Goal: Task Accomplishment & Management: Use online tool/utility

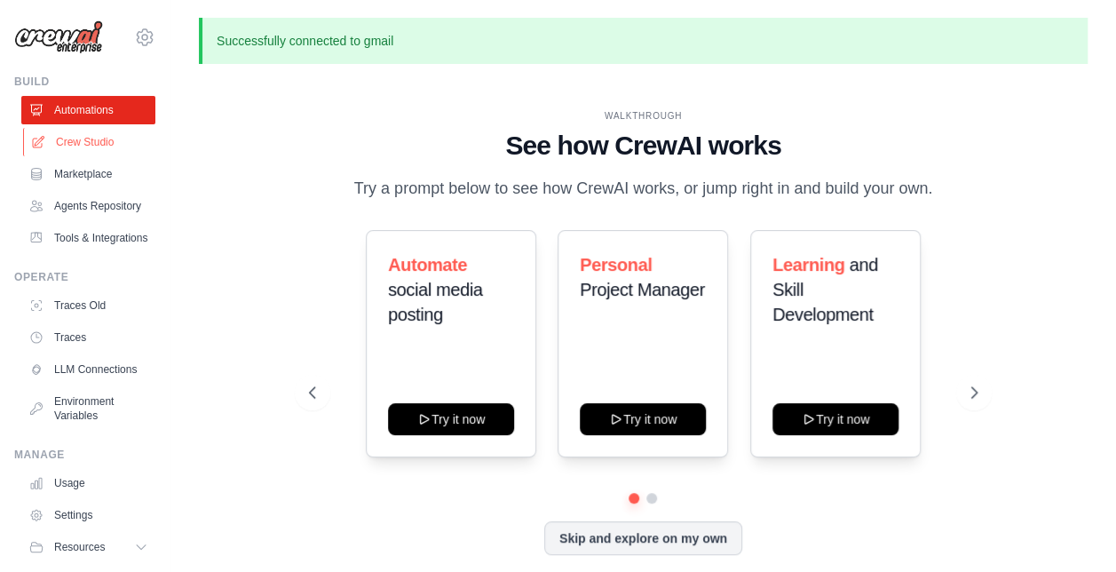
click at [85, 140] on link "Crew Studio" at bounding box center [90, 142] width 134 height 28
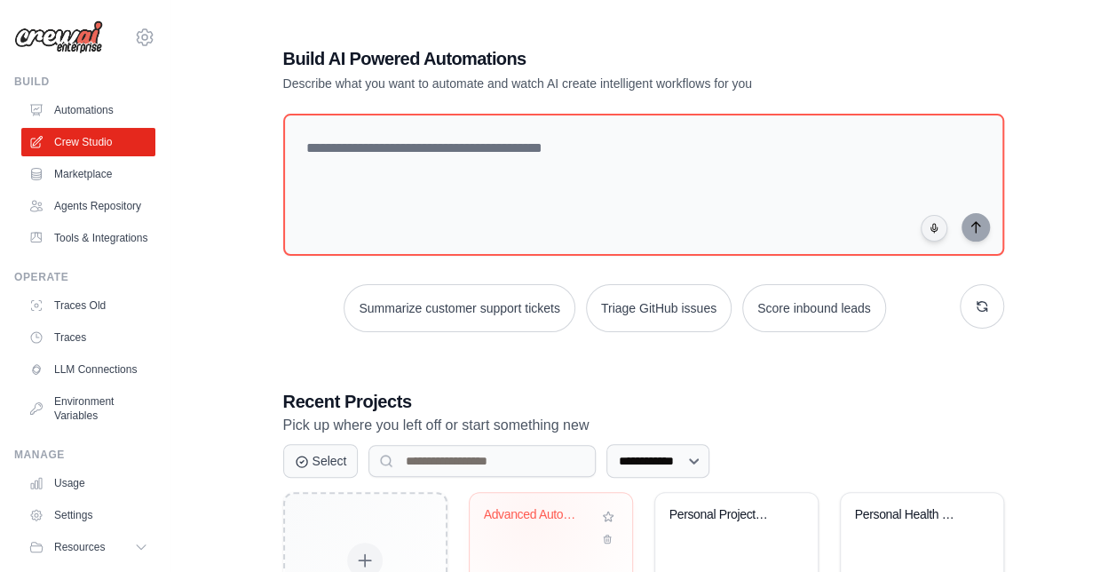
click at [531, 514] on div "Advanced Automotive Newsletter Auto..." at bounding box center [537, 515] width 107 height 16
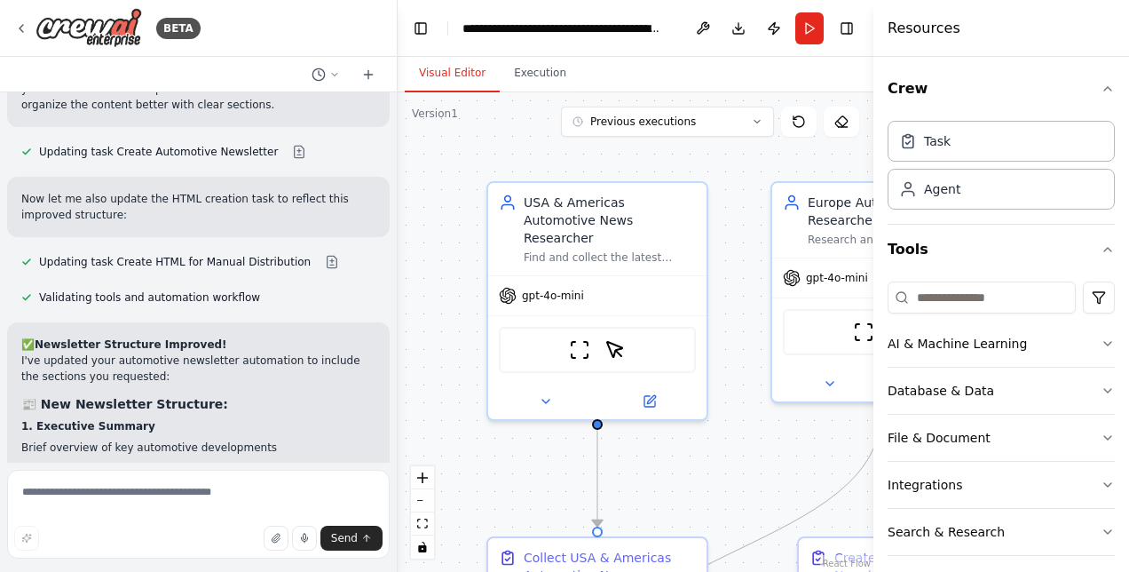
scroll to position [6047, 0]
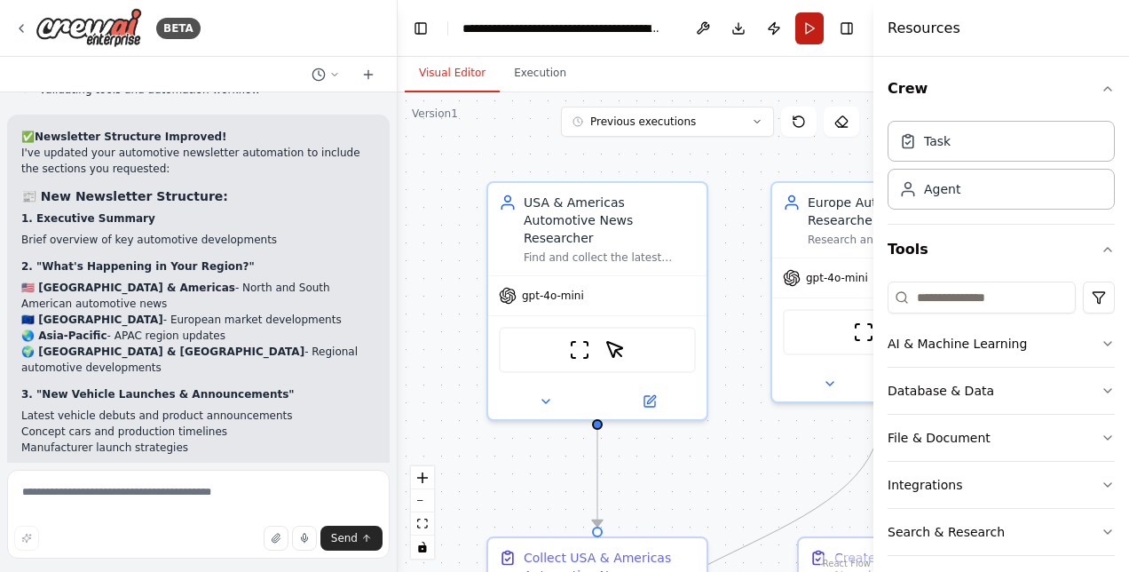
click at [813, 27] on button "Run" at bounding box center [809, 28] width 28 height 32
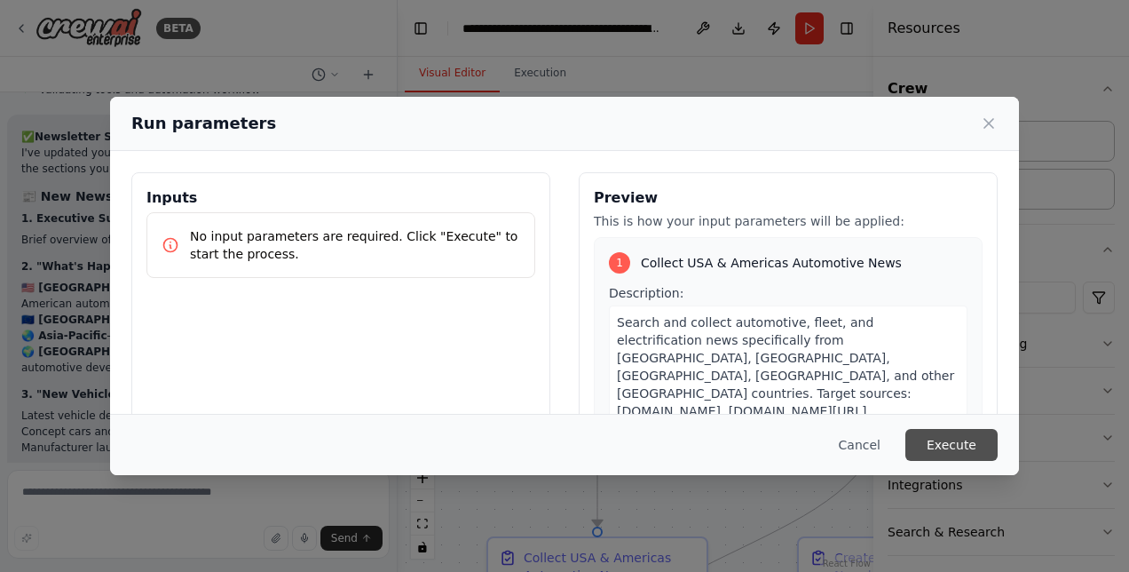
click at [962, 436] on button "Execute" at bounding box center [952, 445] width 92 height 32
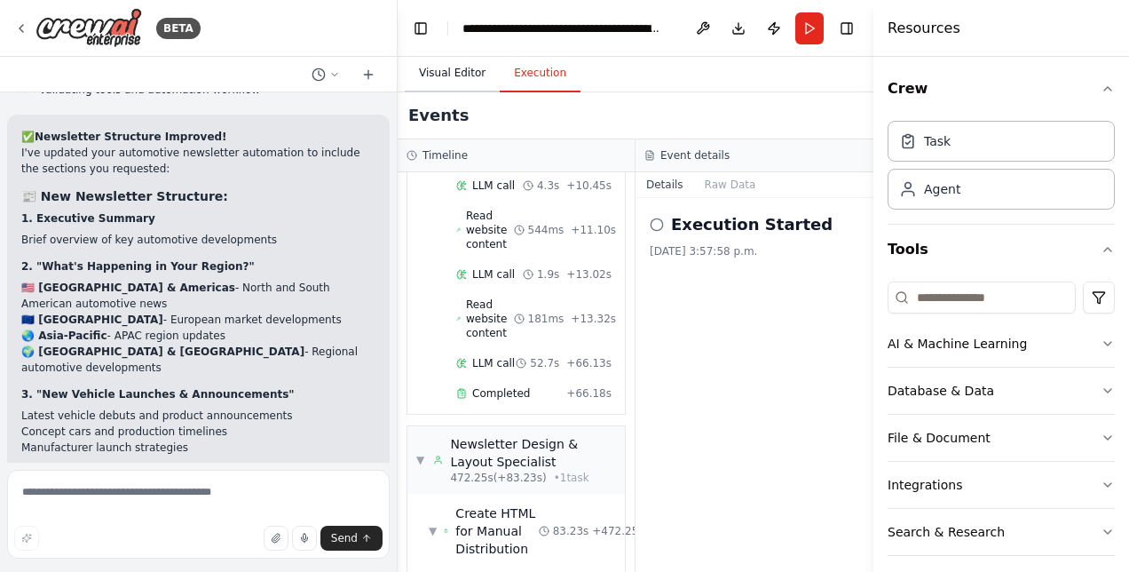
scroll to position [7265, 0]
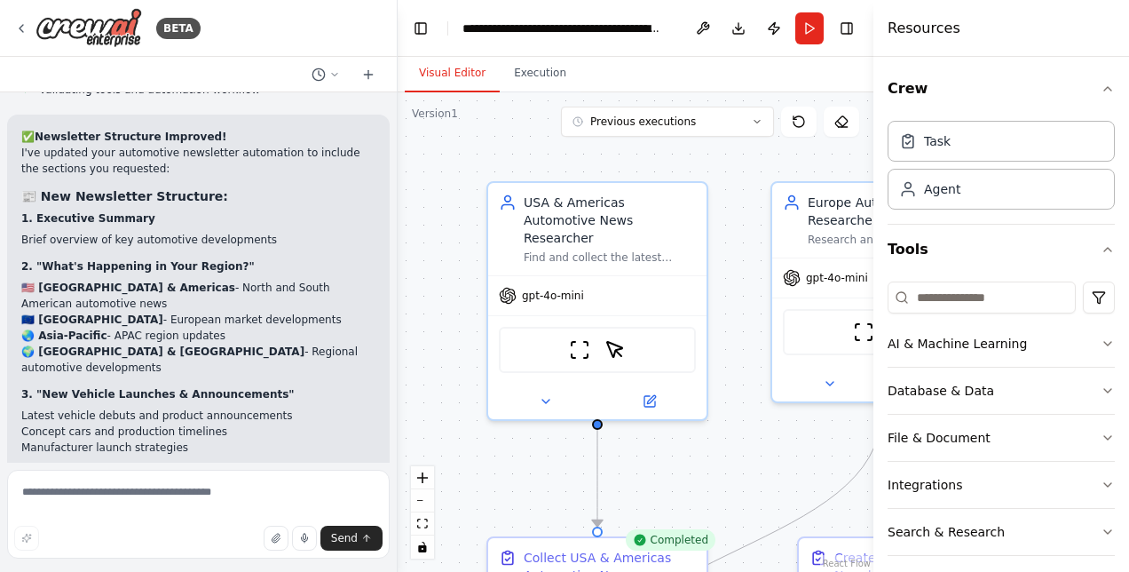
click at [454, 75] on button "Visual Editor" at bounding box center [452, 73] width 95 height 37
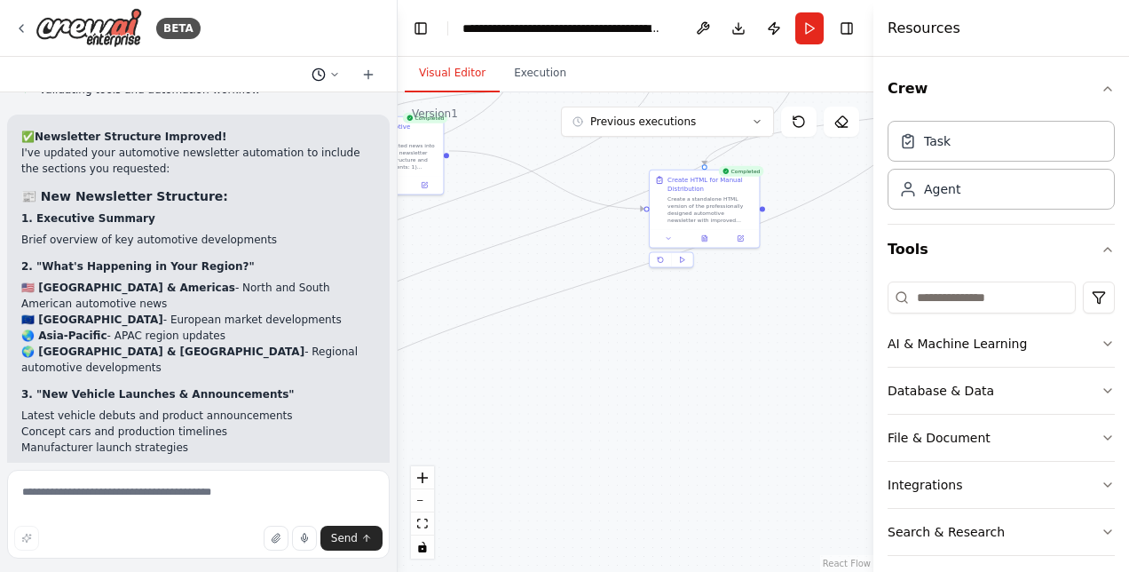
drag, startPoint x: 753, startPoint y: 447, endPoint x: 311, endPoint y: 71, distance: 580.1
click at [311, 71] on div "BETA Hello! I'm the CrewAI assistant. What kind of automation do you want to bu…" at bounding box center [564, 286] width 1129 height 572
click at [703, 233] on icon at bounding box center [704, 236] width 7 height 7
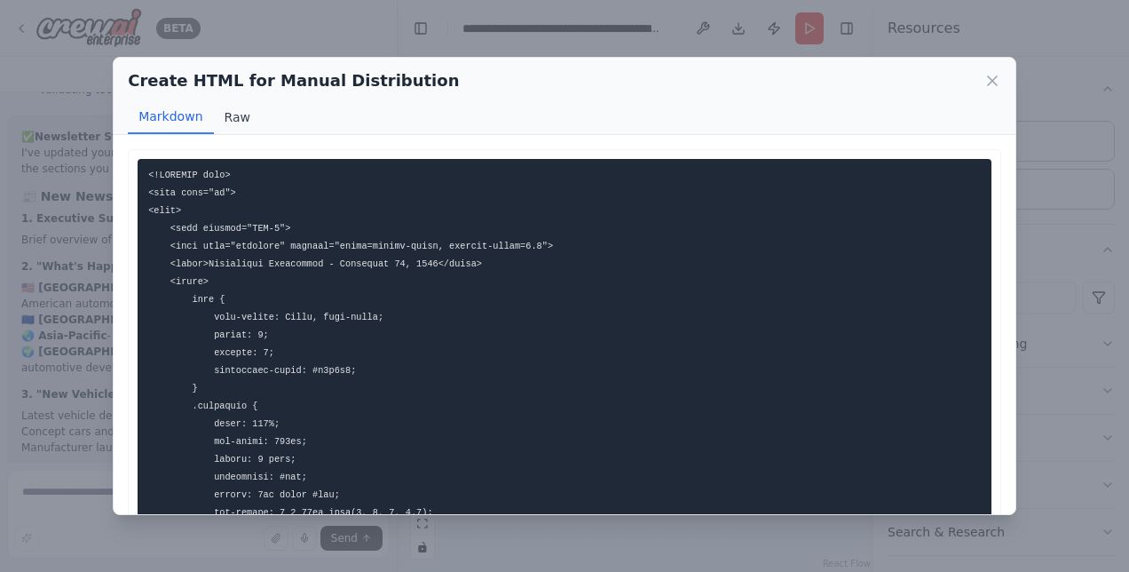
click at [233, 123] on button "Raw" at bounding box center [237, 117] width 47 height 34
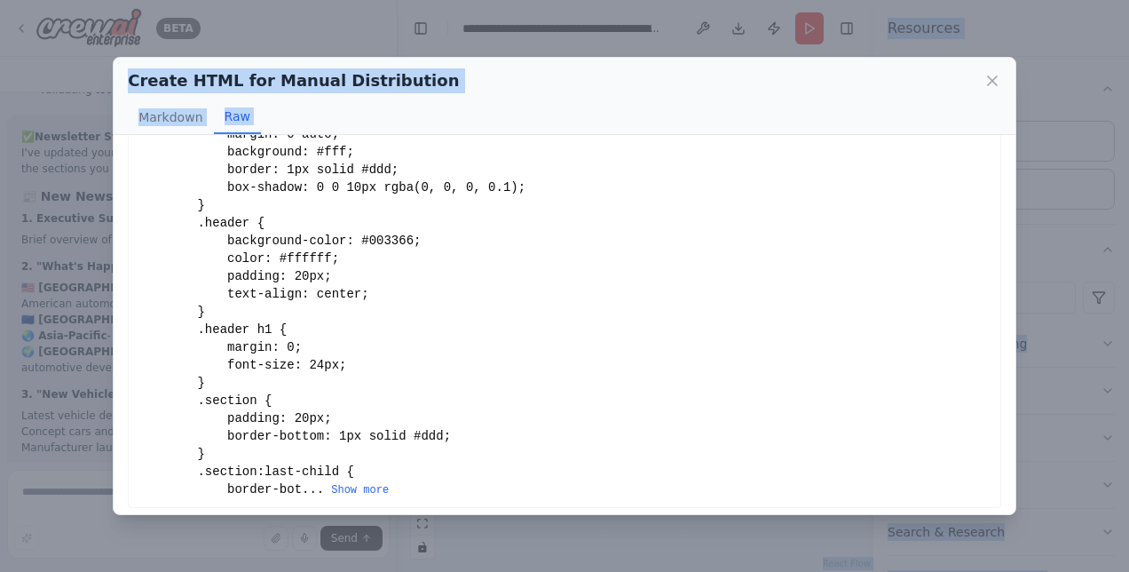
scroll to position [343, 0]
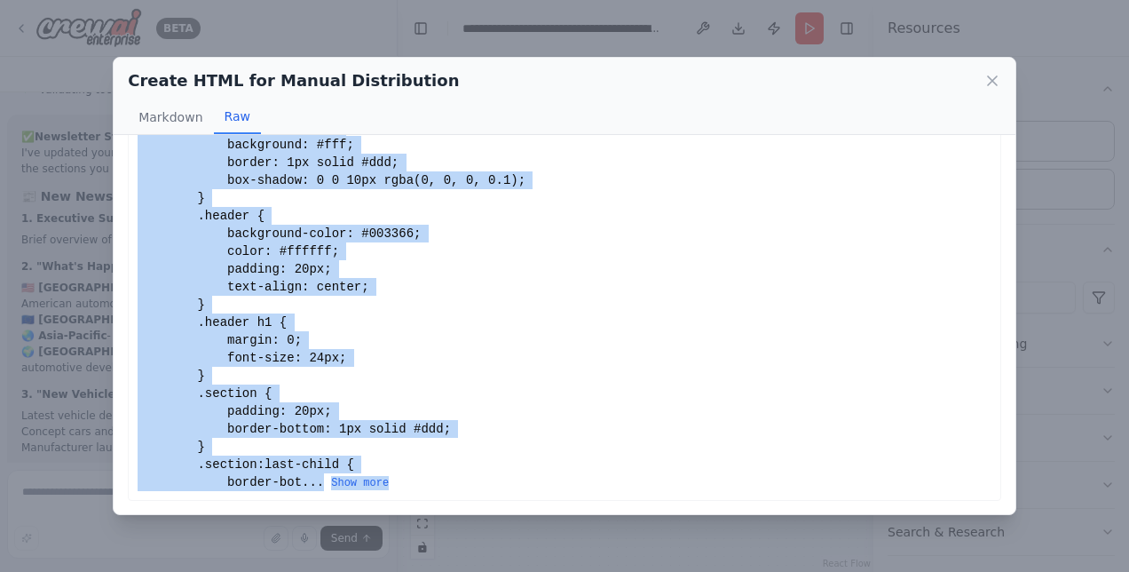
drag, startPoint x: 138, startPoint y: 186, endPoint x: 369, endPoint y: 505, distance: 394.8
click at [369, 505] on div "This HTML code is structured using tables for compatibility with Outlook, featu…" at bounding box center [565, 324] width 902 height 378
drag, startPoint x: 369, startPoint y: 505, endPoint x: 351, endPoint y: 484, distance: 28.3
click at [351, 484] on button "Show more" at bounding box center [360, 483] width 58 height 14
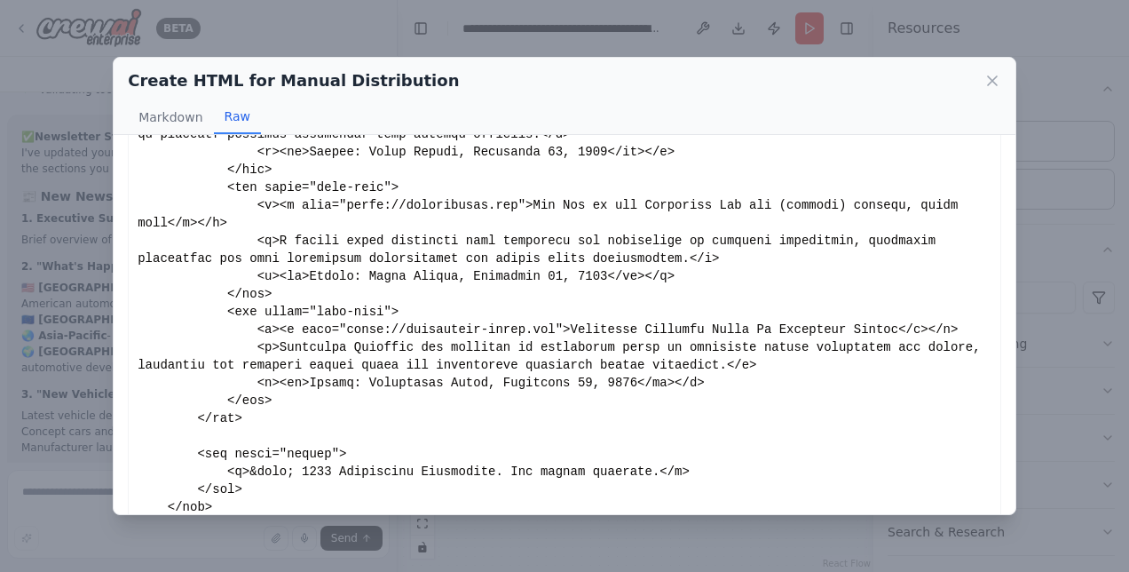
scroll to position [25, 0]
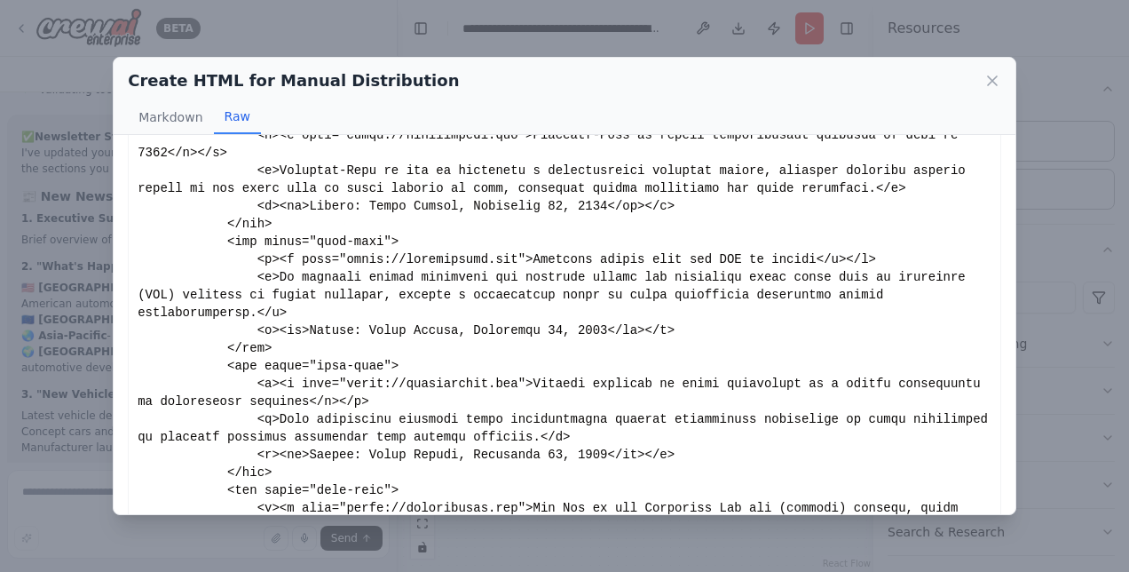
scroll to position [3699, 0]
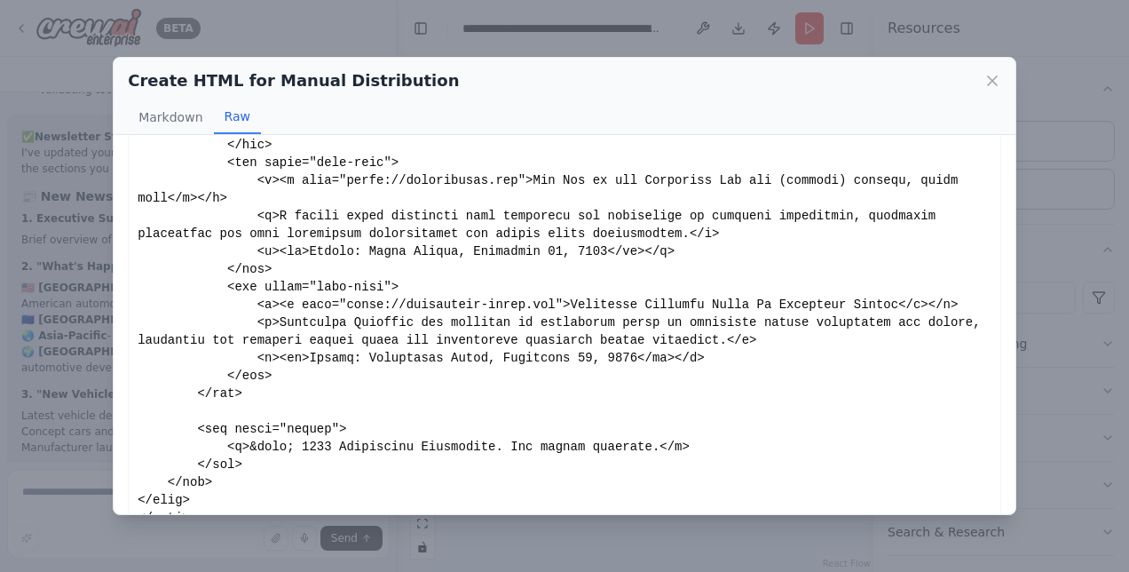
drag, startPoint x: 192, startPoint y: 385, endPoint x: 138, endPoint y: 395, distance: 55.0
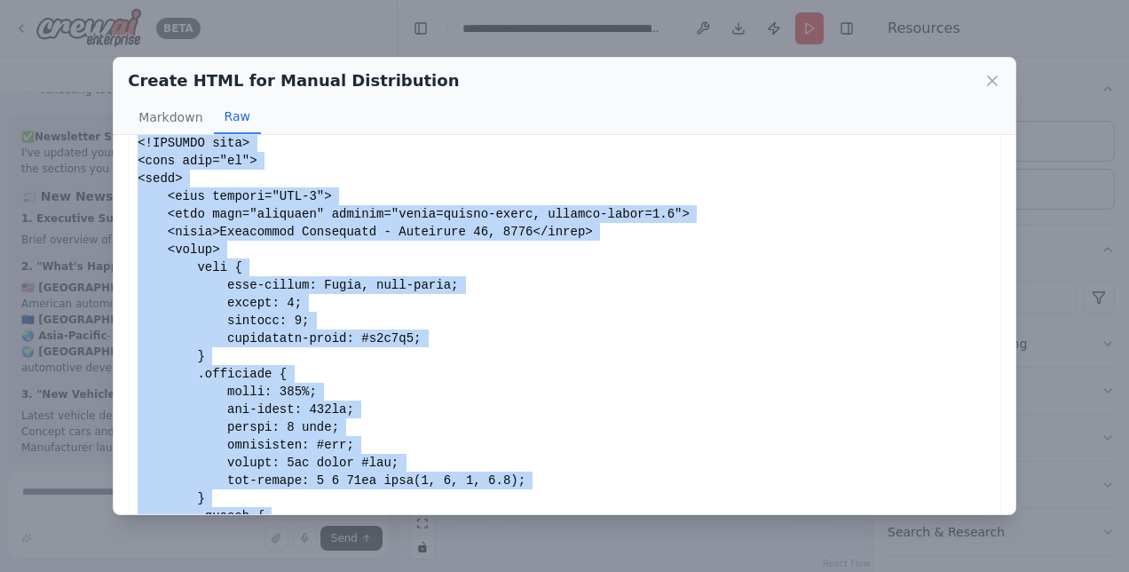
scroll to position [25, 0]
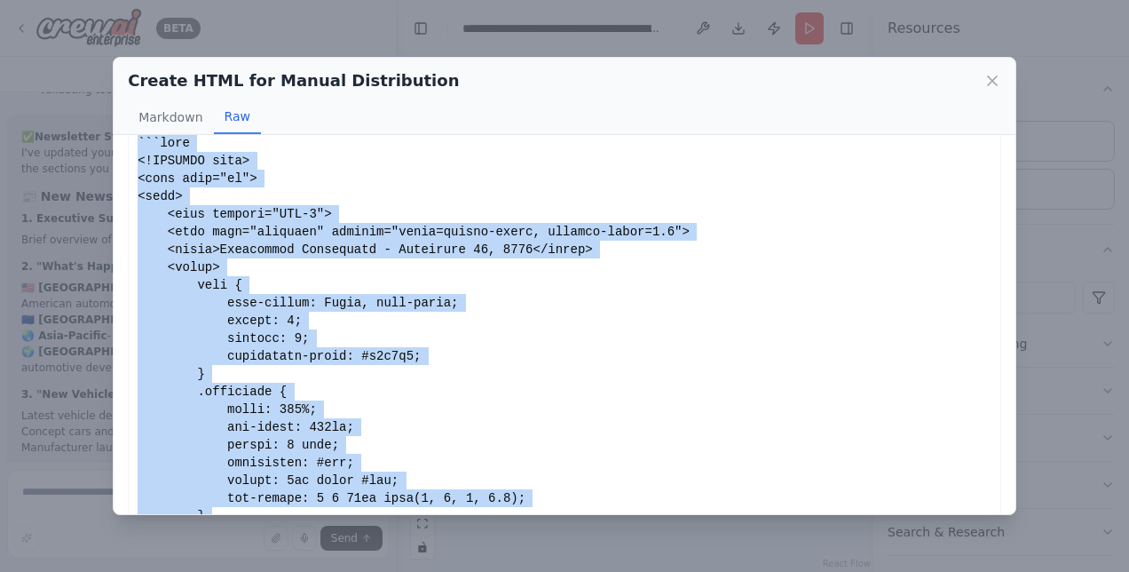
copy div "```html <!DOCTYPE html> <html lang="en"> <head> <meta charset="UTF-8"> <meta na…"
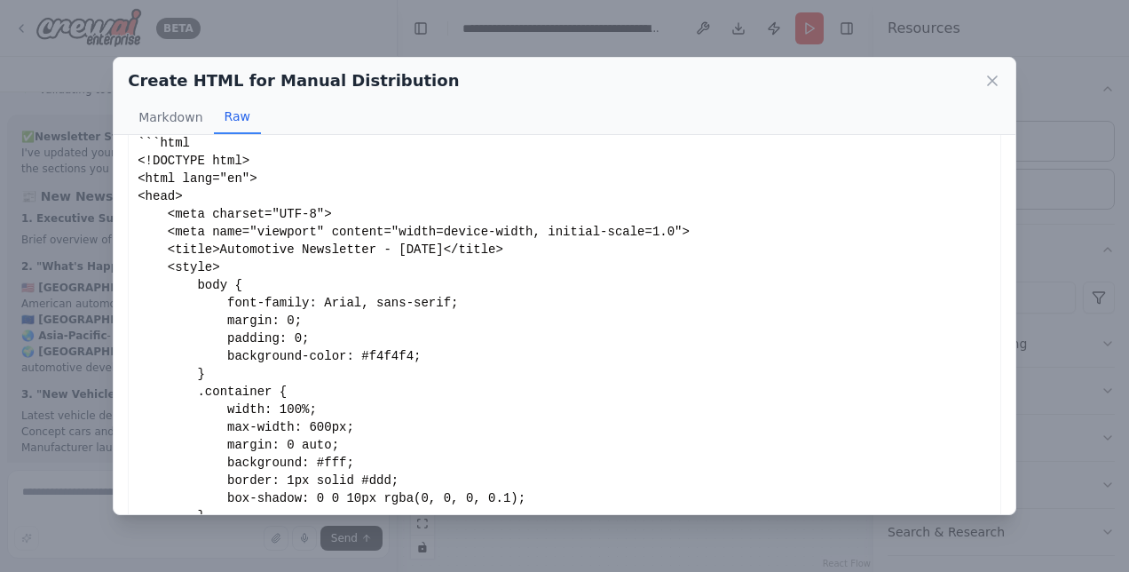
scroll to position [6190, 0]
click at [985, 87] on icon at bounding box center [993, 81] width 18 height 18
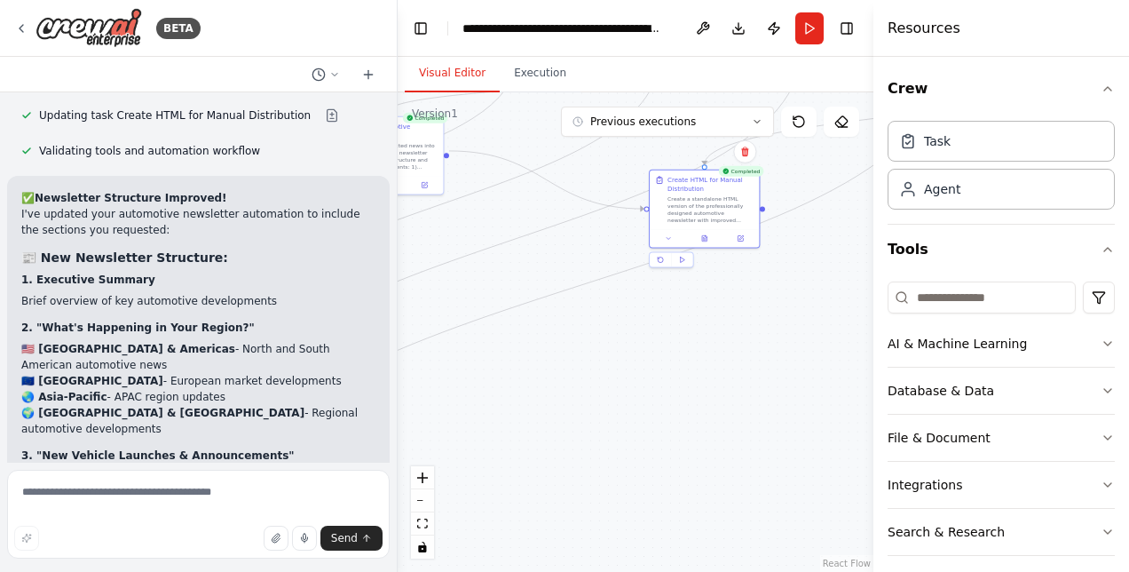
scroll to position [6012, 0]
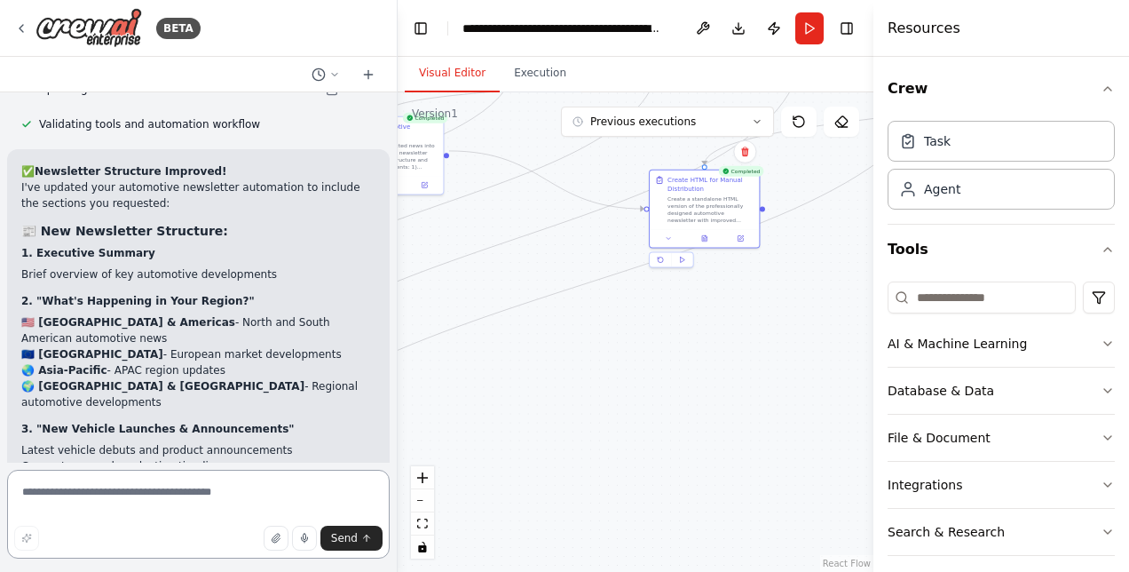
click at [176, 504] on textarea at bounding box center [198, 514] width 383 height 89
type textarea "**********"
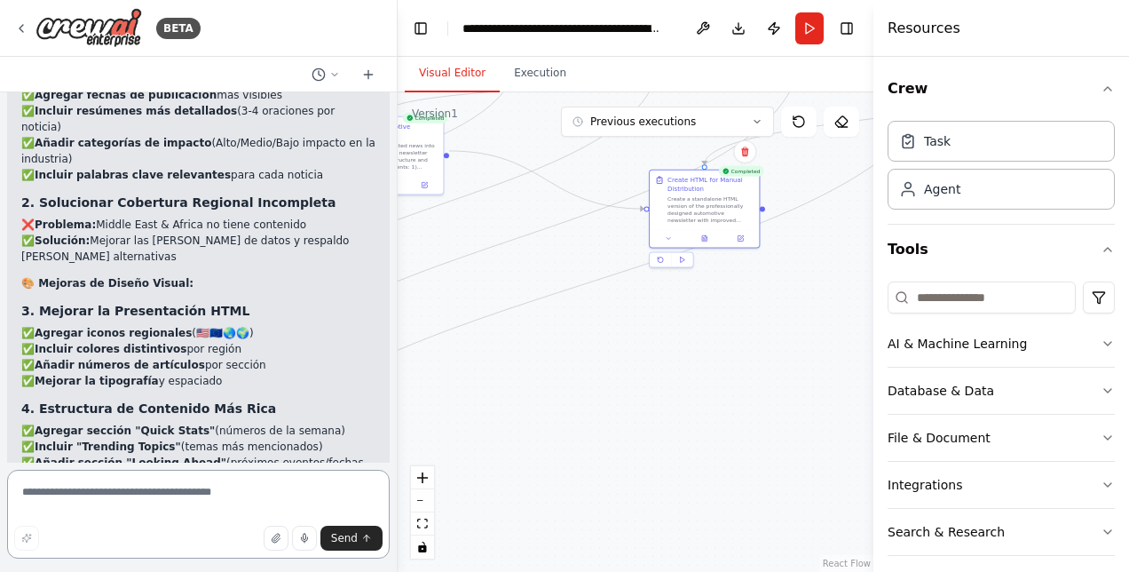
scroll to position [7011, 0]
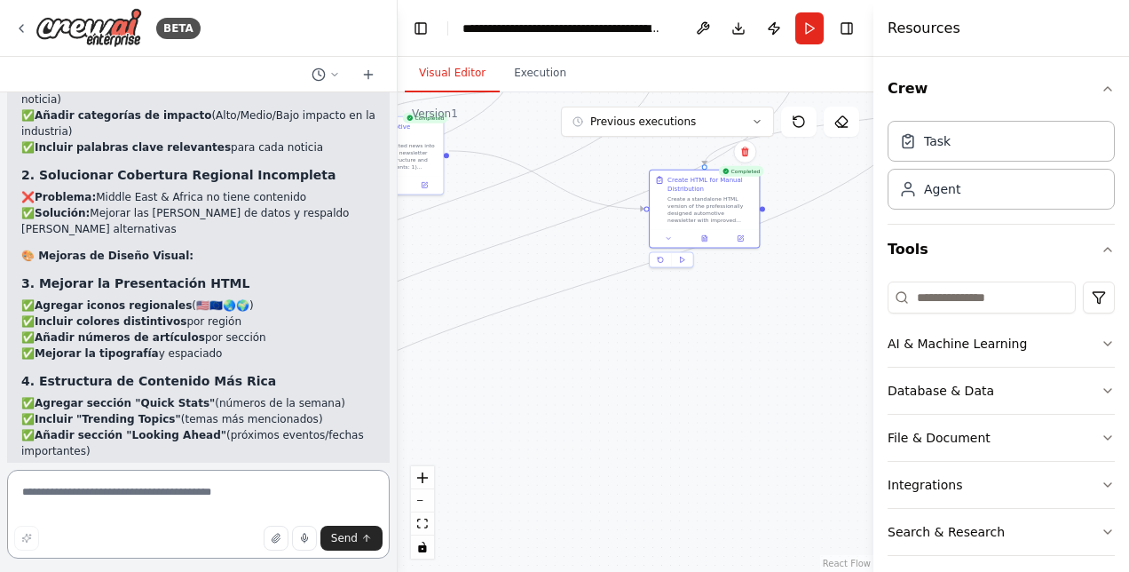
click at [134, 499] on textarea at bounding box center [198, 514] width 383 height 89
type textarea "*"
type textarea "**********"
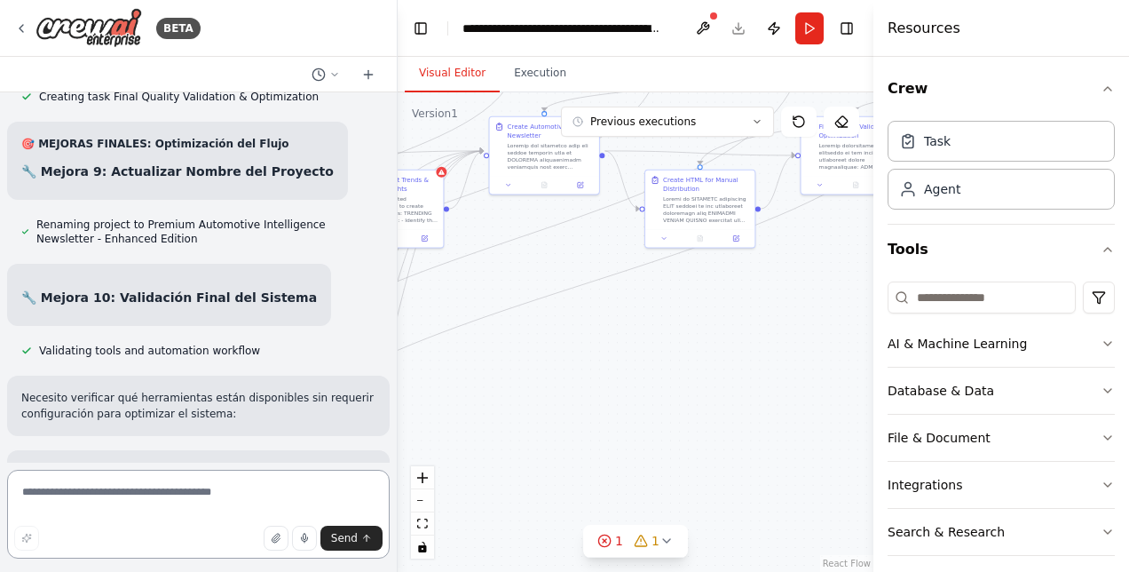
scroll to position [10097, 0]
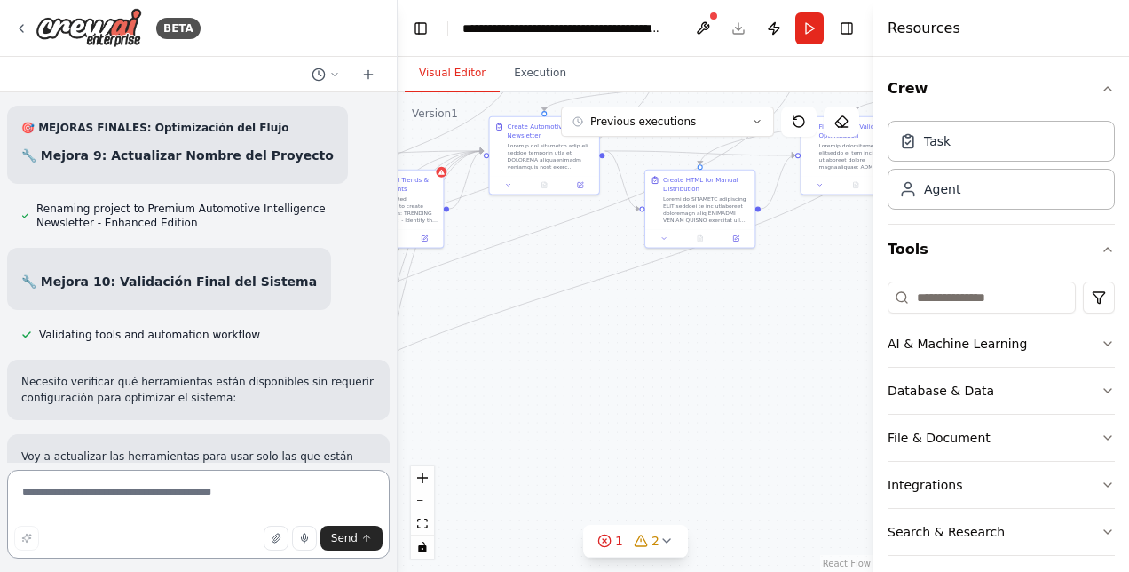
click at [202, 485] on textarea at bounding box center [198, 514] width 383 height 89
type textarea "********"
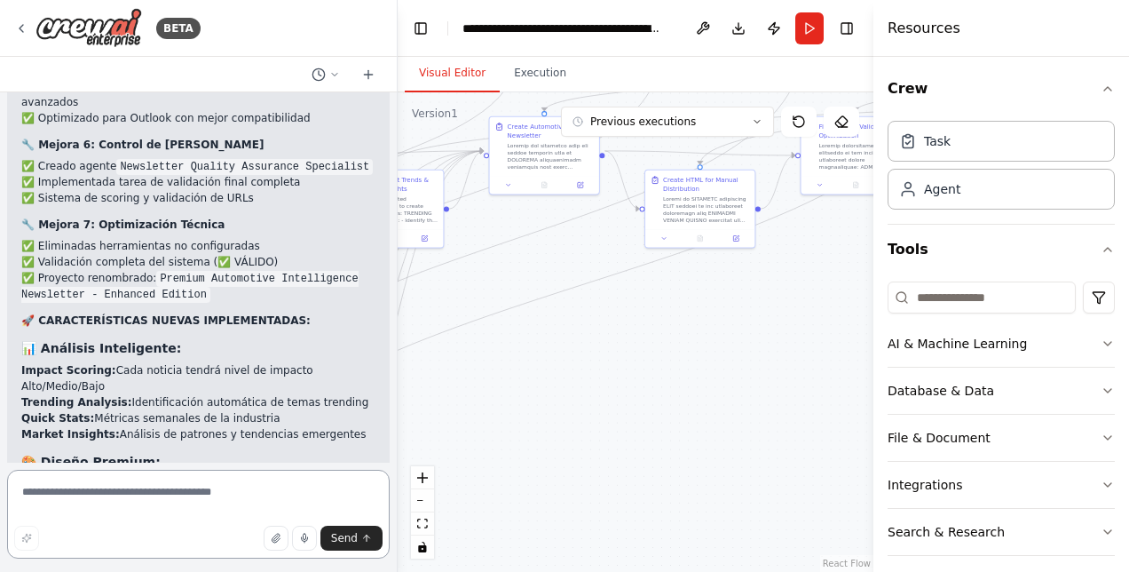
scroll to position [12062, 0]
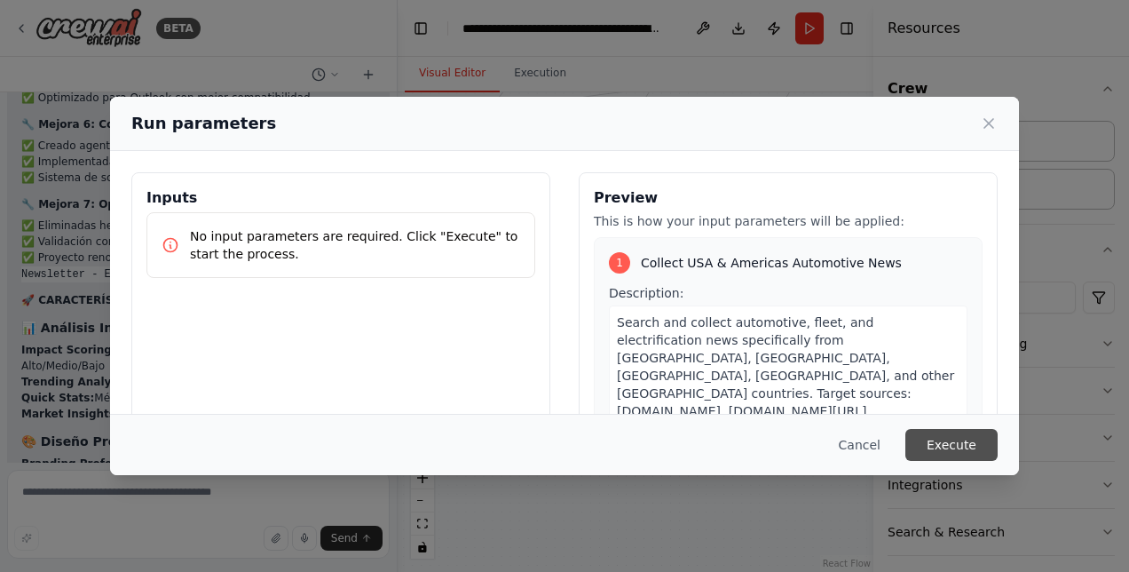
click at [954, 444] on button "Execute" at bounding box center [952, 445] width 92 height 32
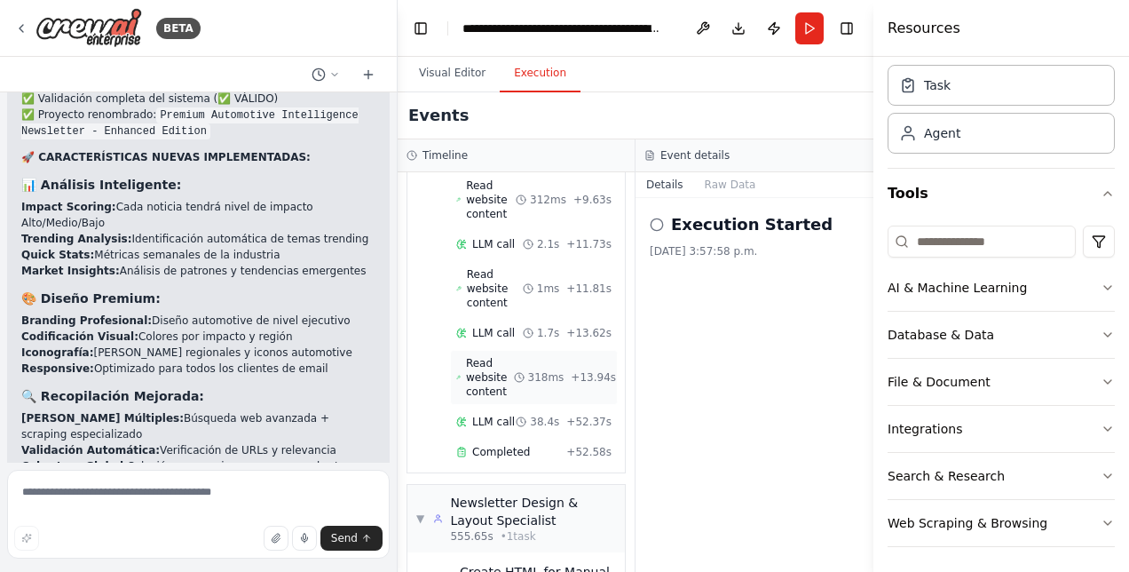
scroll to position [7968, 0]
click at [446, 66] on button "Visual Editor" at bounding box center [452, 73] width 95 height 37
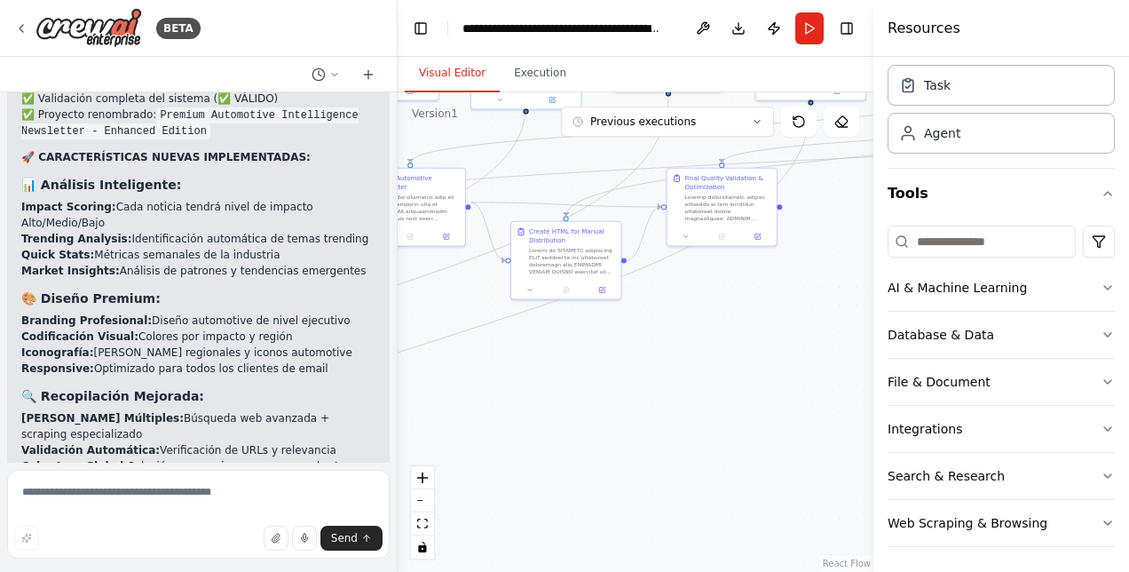
drag, startPoint x: 754, startPoint y: 305, endPoint x: 622, endPoint y: 355, distance: 140.5
click at [622, 355] on div ".deletable-edge-delete-btn { width: 20px; height: 20px; border: 0px solid #ffff…" at bounding box center [636, 331] width 476 height 479
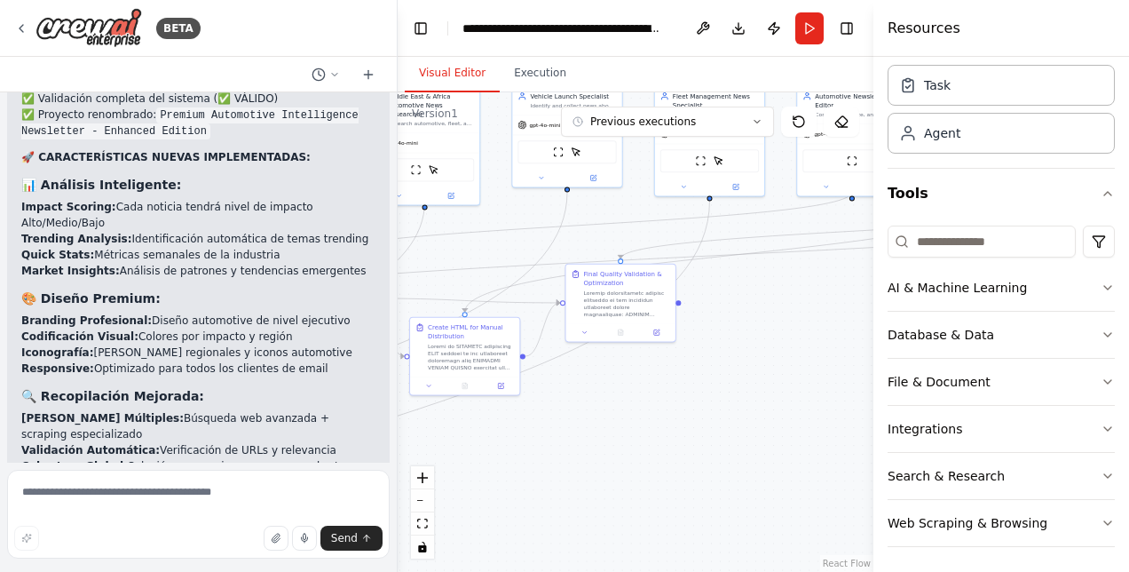
drag, startPoint x: 795, startPoint y: 316, endPoint x: 693, endPoint y: 412, distance: 139.4
click at [693, 412] on div ".deletable-edge-delete-btn { width: 20px; height: 20px; border: 0px solid #ffff…" at bounding box center [636, 331] width 476 height 479
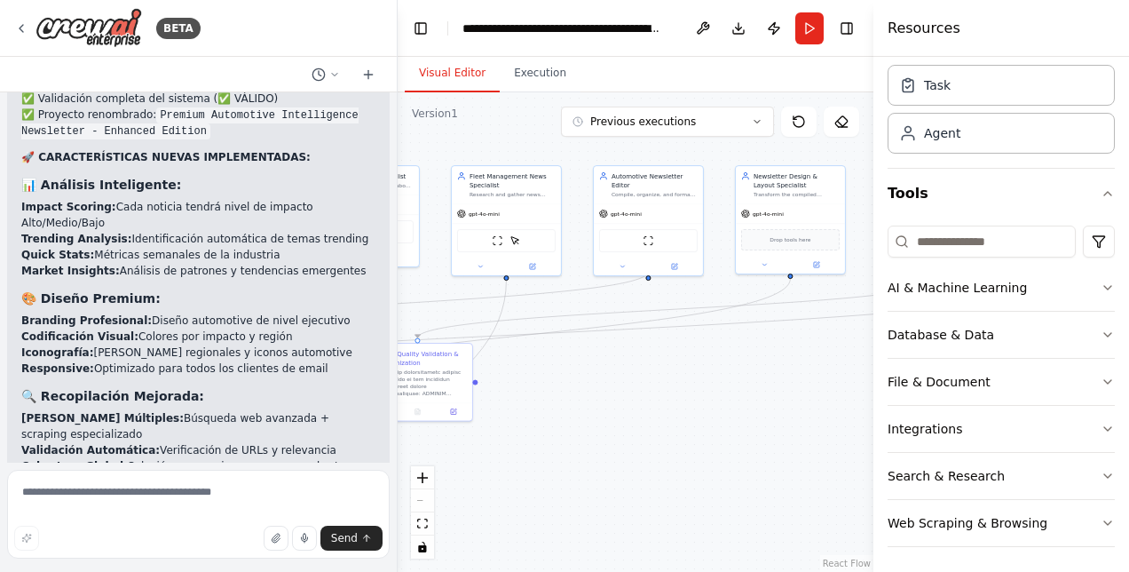
drag, startPoint x: 722, startPoint y: 392, endPoint x: 518, endPoint y: 471, distance: 218.1
click at [518, 471] on div ".deletable-edge-delete-btn { width: 20px; height: 20px; border: 0px solid #ffff…" at bounding box center [636, 331] width 476 height 479
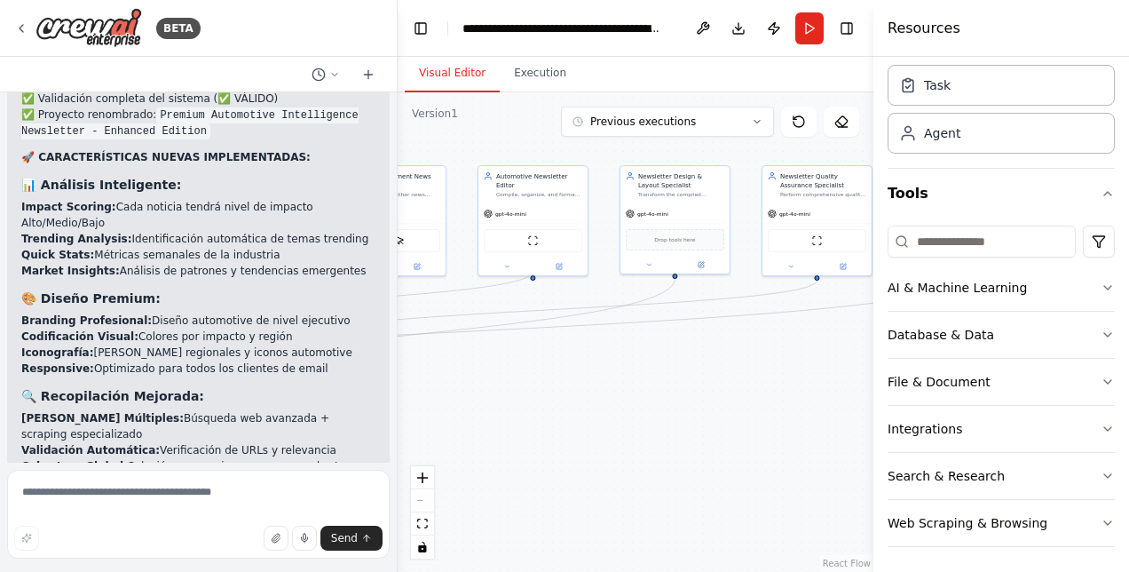
drag, startPoint x: 629, startPoint y: 451, endPoint x: 502, endPoint y: 450, distance: 126.1
click at [502, 450] on div ".deletable-edge-delete-btn { width: 20px; height: 20px; border: 0px solid #ffff…" at bounding box center [636, 331] width 476 height 479
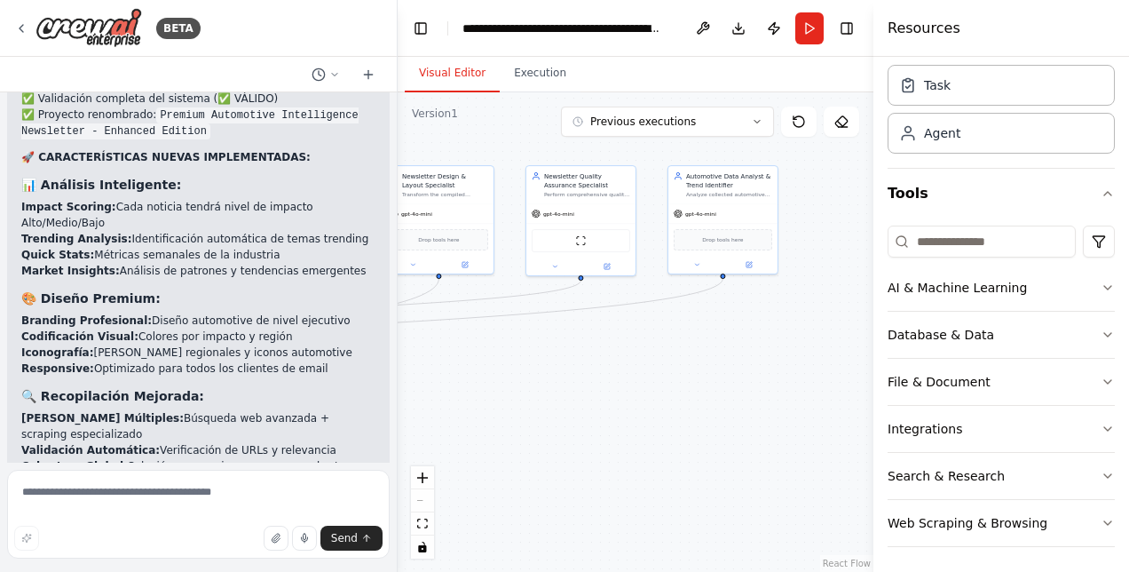
drag, startPoint x: 653, startPoint y: 446, endPoint x: 427, endPoint y: 447, distance: 225.5
click at [427, 447] on div ".deletable-edge-delete-btn { width: 20px; height: 20px; border: 0px solid #ffff…" at bounding box center [636, 331] width 476 height 479
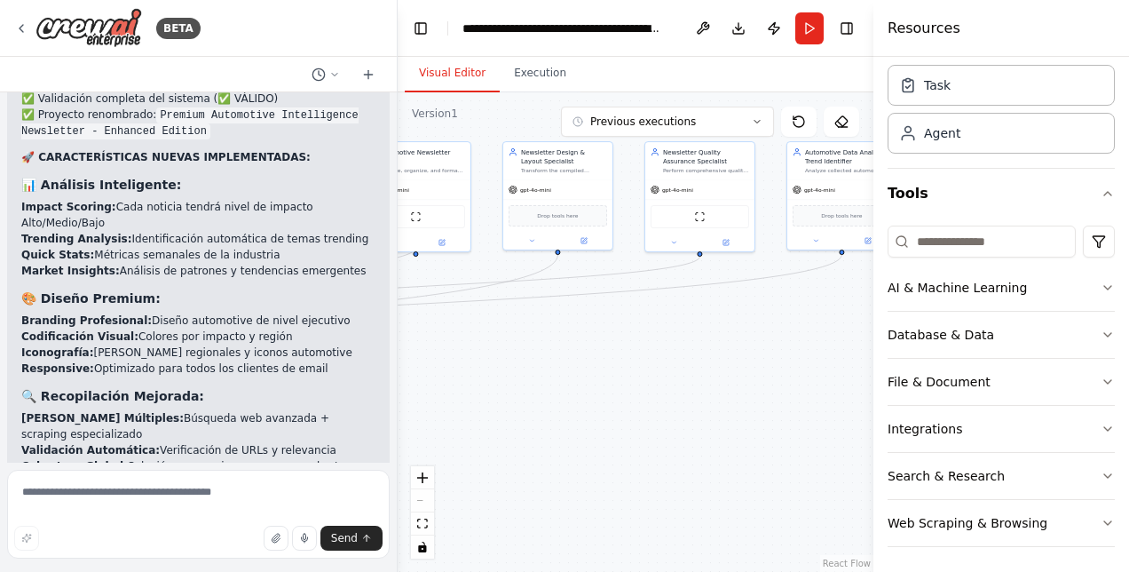
drag, startPoint x: 560, startPoint y: 397, endPoint x: 811, endPoint y: 345, distance: 255.6
click at [811, 345] on div ".deletable-edge-delete-btn { width: 20px; height: 20px; border: 0px solid #ffff…" at bounding box center [636, 331] width 476 height 479
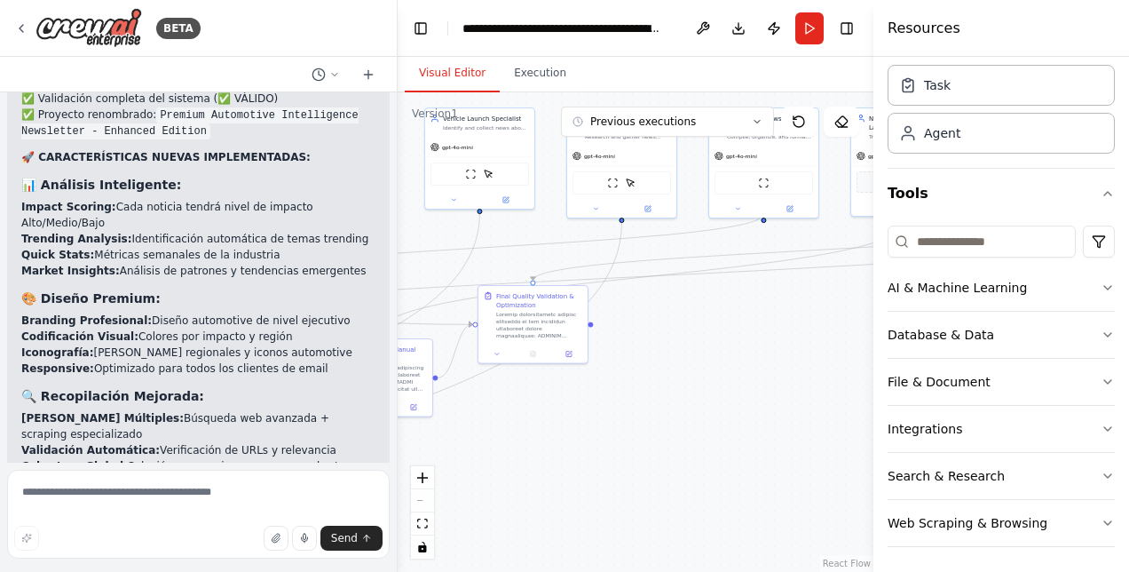
drag, startPoint x: 510, startPoint y: 365, endPoint x: 726, endPoint y: 359, distance: 216.7
click at [726, 359] on div ".deletable-edge-delete-btn { width: 20px; height: 20px; border: 0px solid #ffff…" at bounding box center [636, 331] width 476 height 479
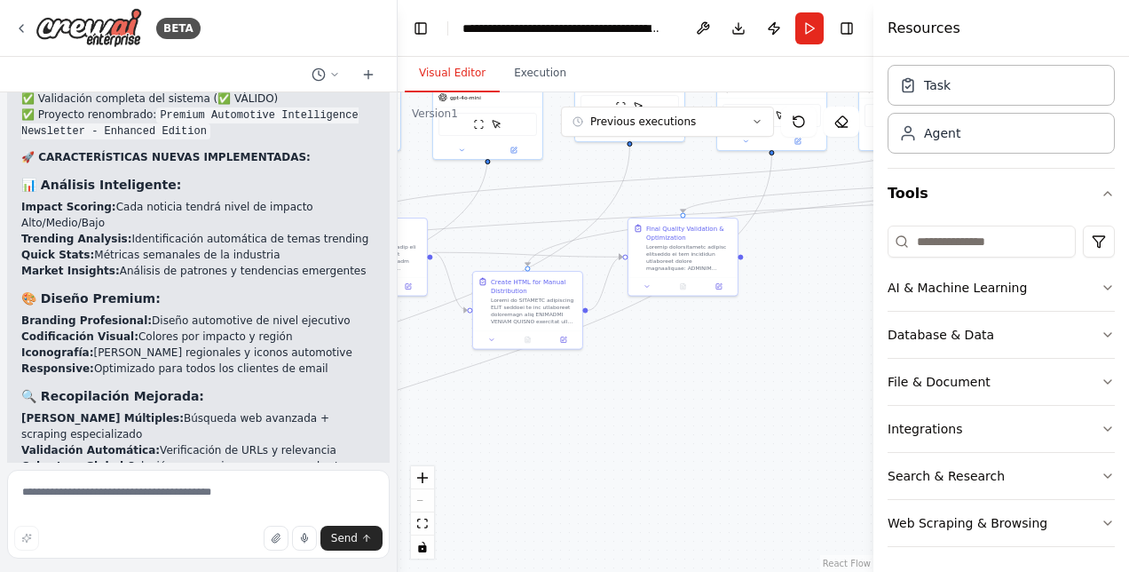
drag, startPoint x: 632, startPoint y: 391, endPoint x: 795, endPoint y: 309, distance: 182.6
click at [795, 309] on div ".deletable-edge-delete-btn { width: 20px; height: 20px; border: 0px solid #ffff…" at bounding box center [636, 331] width 476 height 479
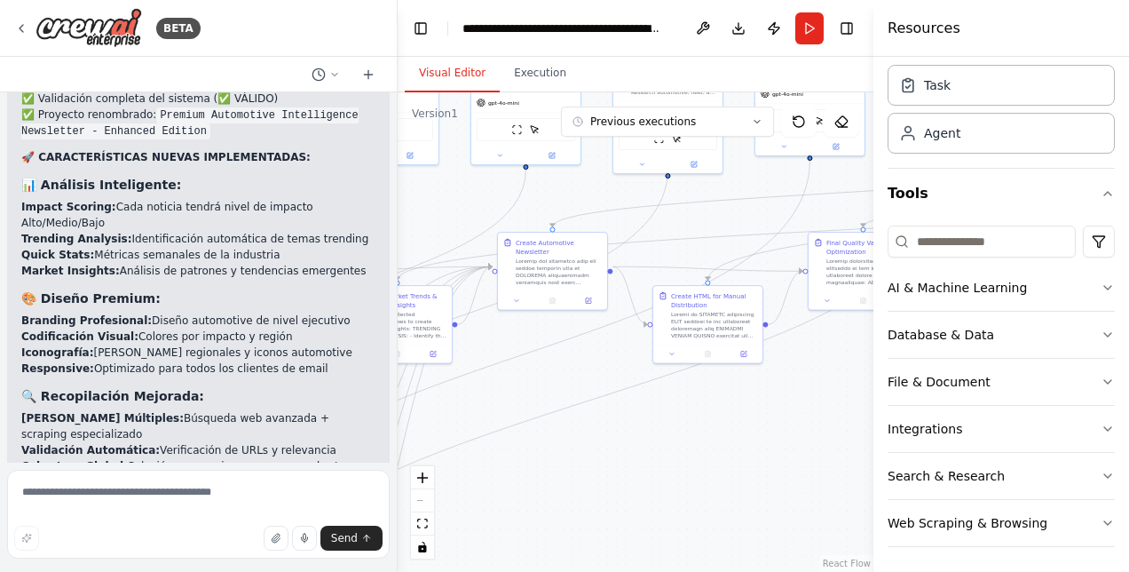
drag, startPoint x: 629, startPoint y: 375, endPoint x: 801, endPoint y: 397, distance: 173.7
click at [801, 397] on div ".deletable-edge-delete-btn { width: 20px; height: 20px; border: 0px solid #ffff…" at bounding box center [636, 331] width 476 height 479
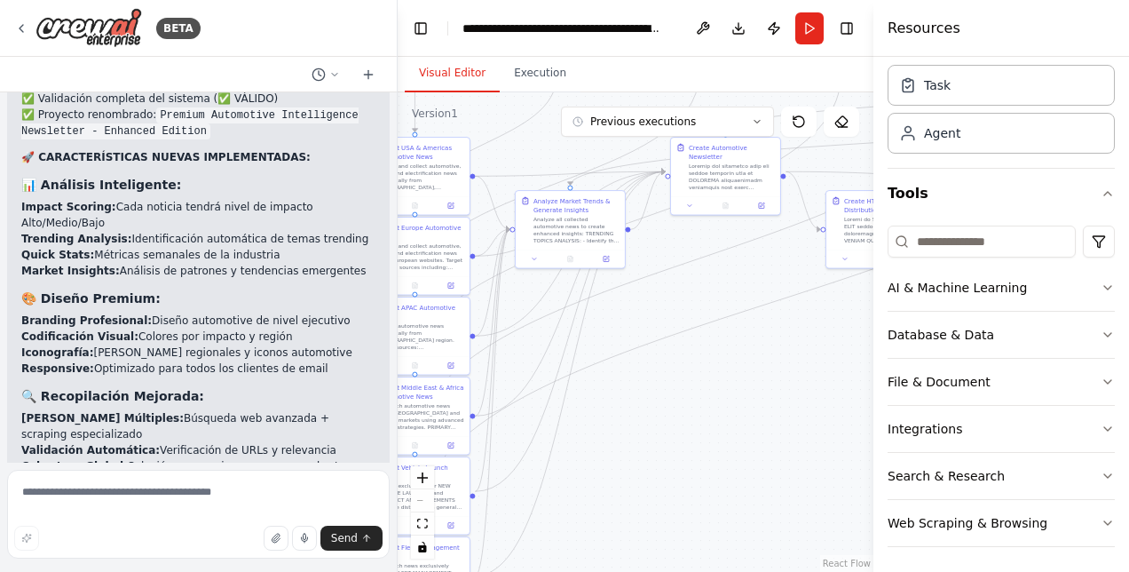
drag, startPoint x: 584, startPoint y: 428, endPoint x: 753, endPoint y: 339, distance: 190.6
click at [753, 339] on div ".deletable-edge-delete-btn { width: 20px; height: 20px; border: 0px solid #ffff…" at bounding box center [636, 331] width 476 height 479
drag, startPoint x: 740, startPoint y: 245, endPoint x: 684, endPoint y: 289, distance: 71.4
click at [684, 289] on div ".deletable-edge-delete-btn { width: 20px; height: 20px; border: 0px solid #ffff…" at bounding box center [636, 331] width 476 height 479
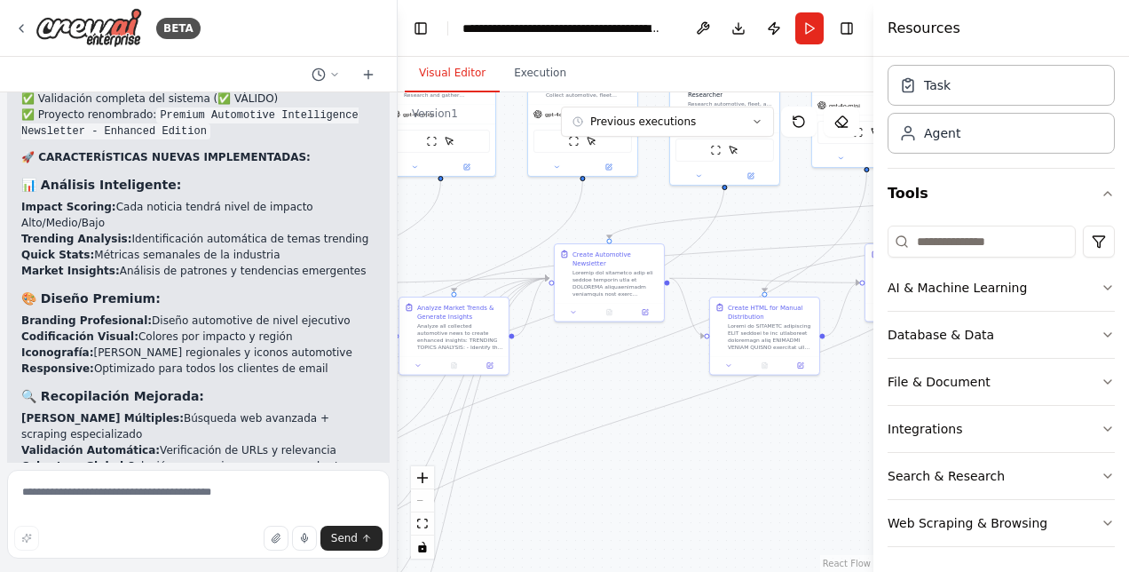
drag, startPoint x: 742, startPoint y: 288, endPoint x: 625, endPoint y: 394, distance: 158.4
click at [625, 394] on div ".deletable-edge-delete-btn { width: 20px; height: 20px; border: 0px solid #ffff…" at bounding box center [636, 331] width 476 height 479
click at [558, 81] on button "Execution" at bounding box center [540, 73] width 81 height 37
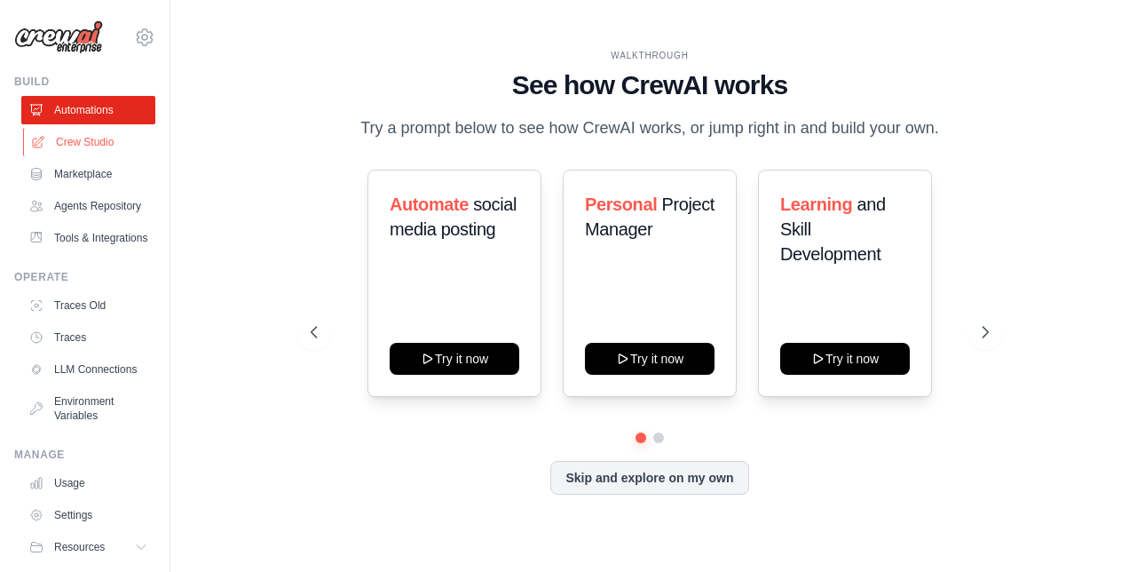
click at [94, 147] on link "Crew Studio" at bounding box center [90, 142] width 134 height 28
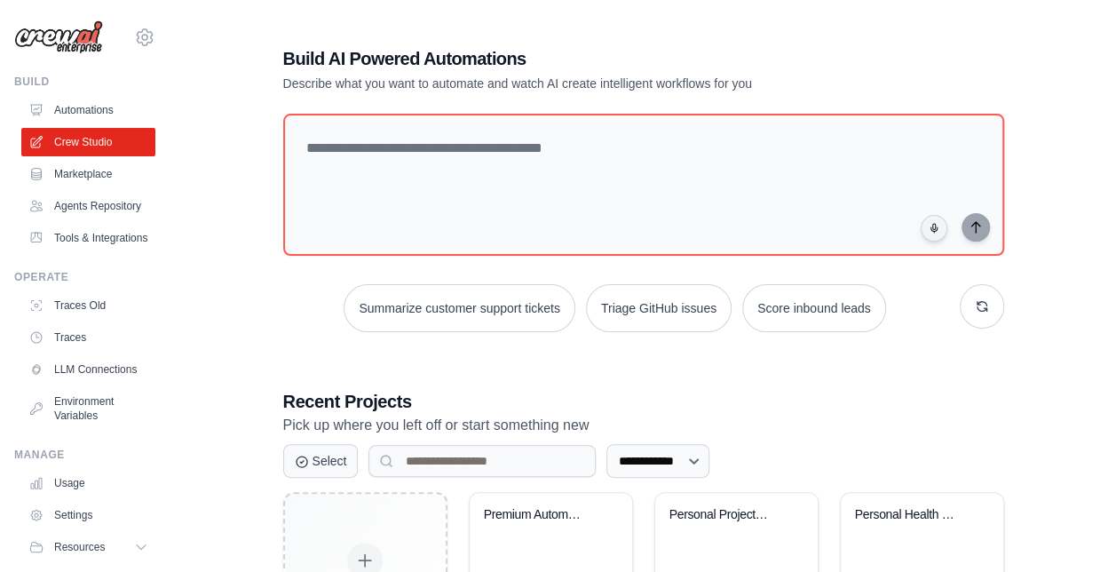
scroll to position [142, 0]
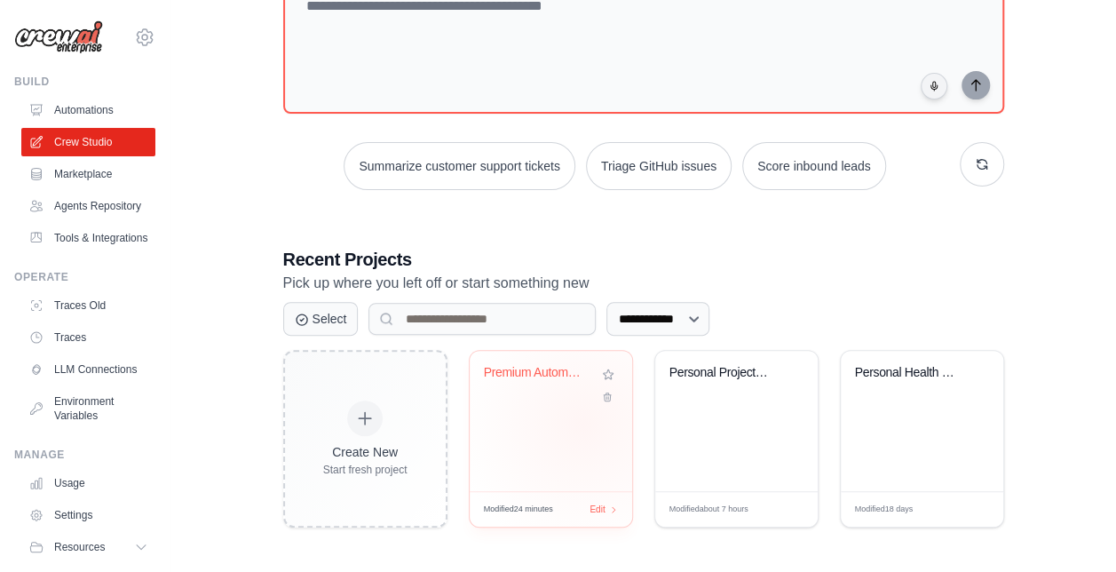
click at [583, 423] on div "Premium Automotive Intelligence New..." at bounding box center [551, 421] width 162 height 140
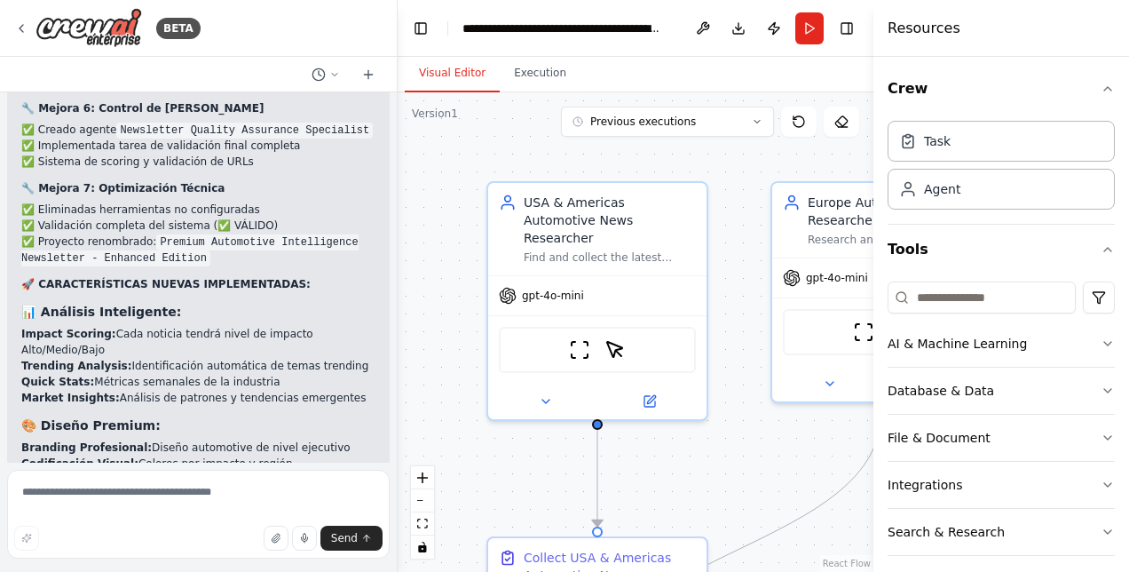
scroll to position [11919, 0]
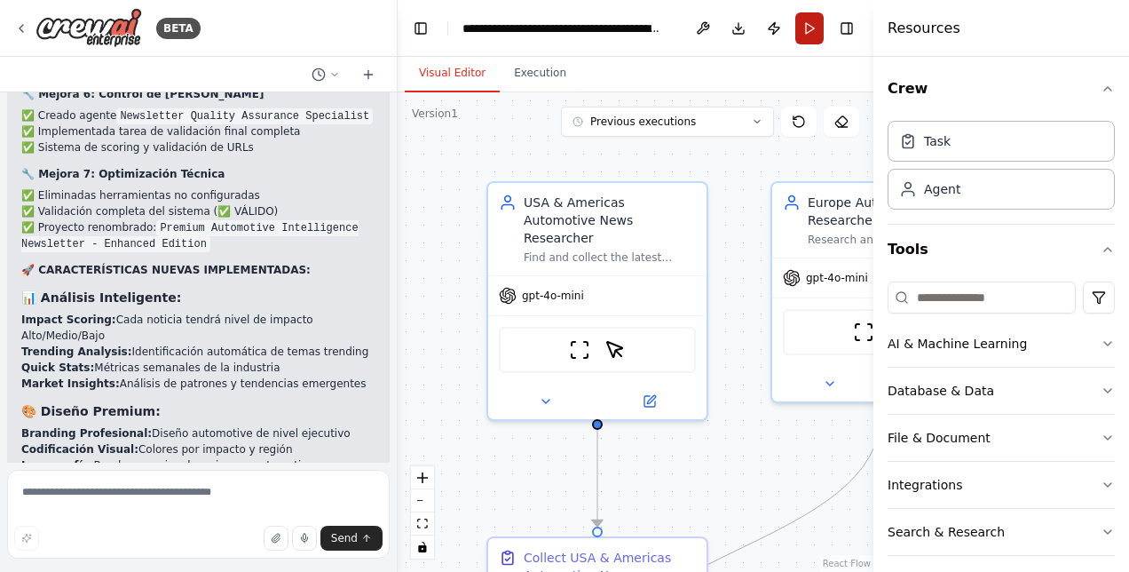
click at [812, 21] on button "Run" at bounding box center [809, 28] width 28 height 32
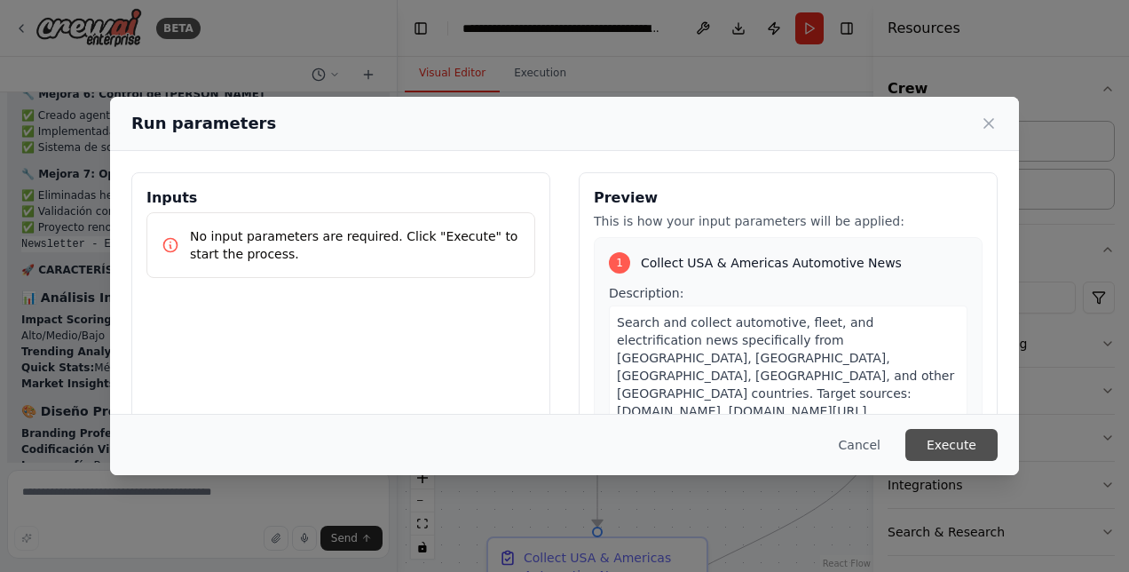
click at [969, 443] on button "Execute" at bounding box center [952, 445] width 92 height 32
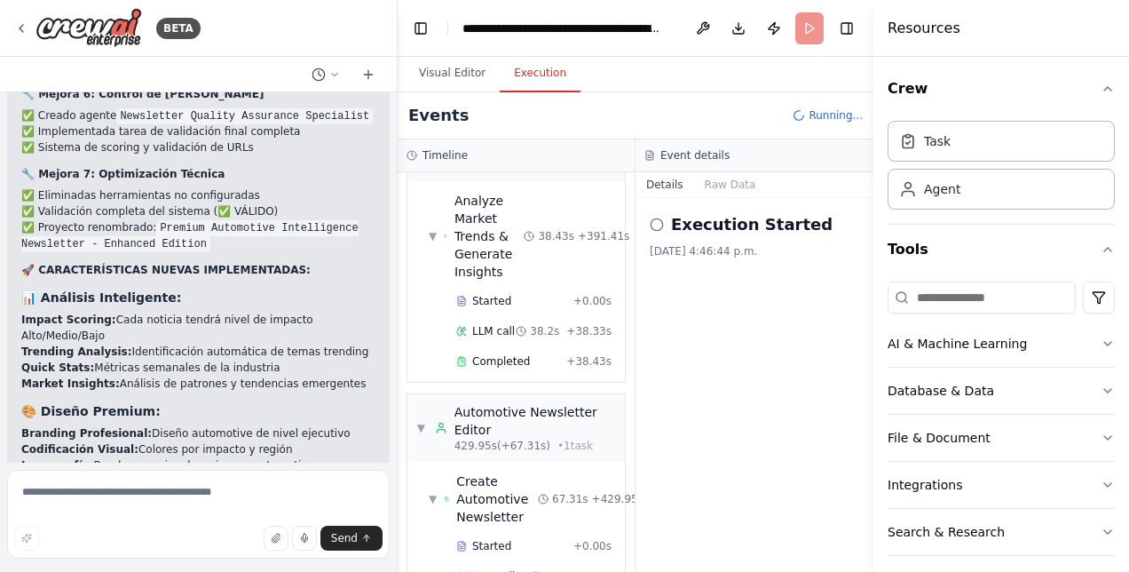
scroll to position [5518, 0]
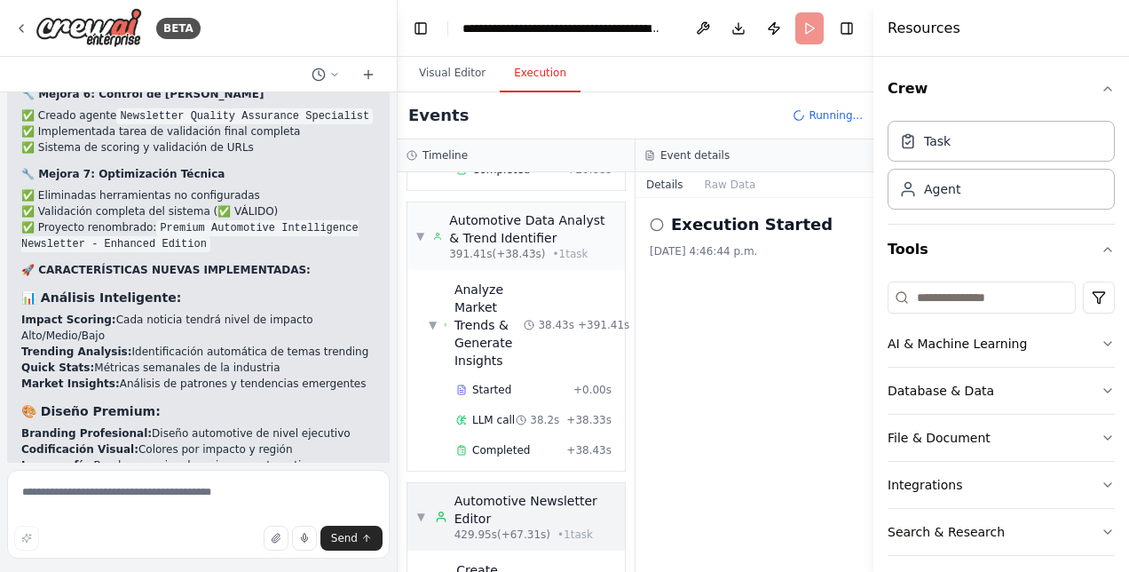
click at [421, 510] on span "▼" at bounding box center [421, 517] width 10 height 14
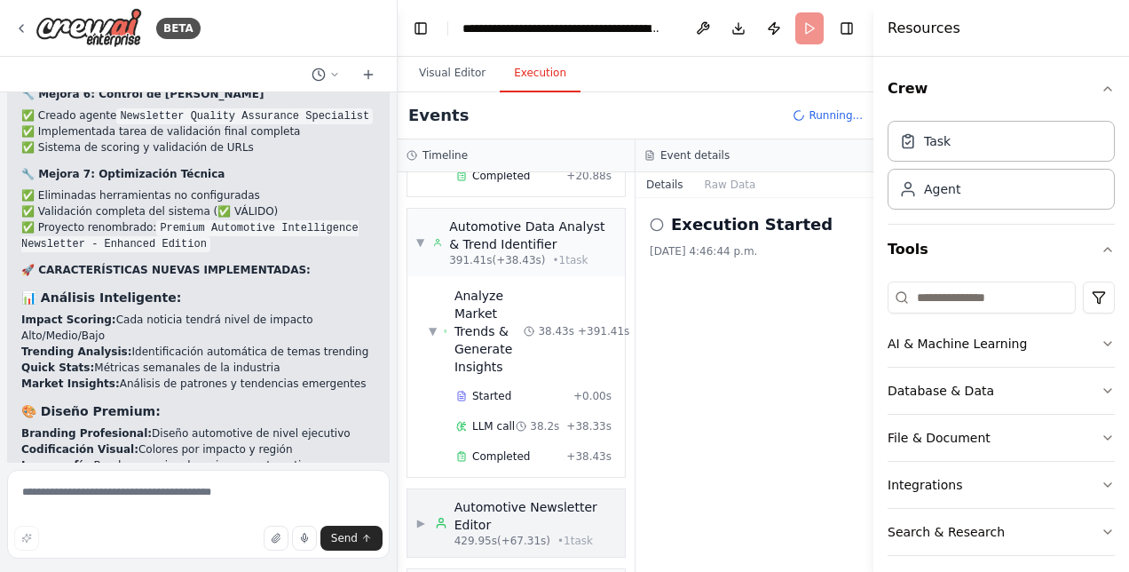
scroll to position [5423, 0]
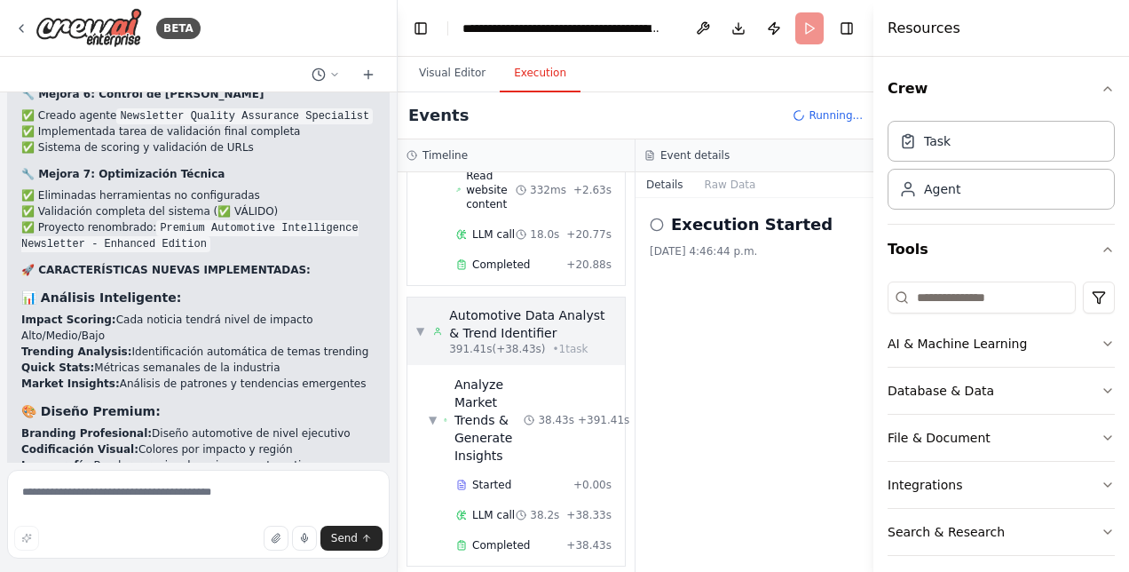
click at [416, 324] on span "▼" at bounding box center [420, 331] width 8 height 14
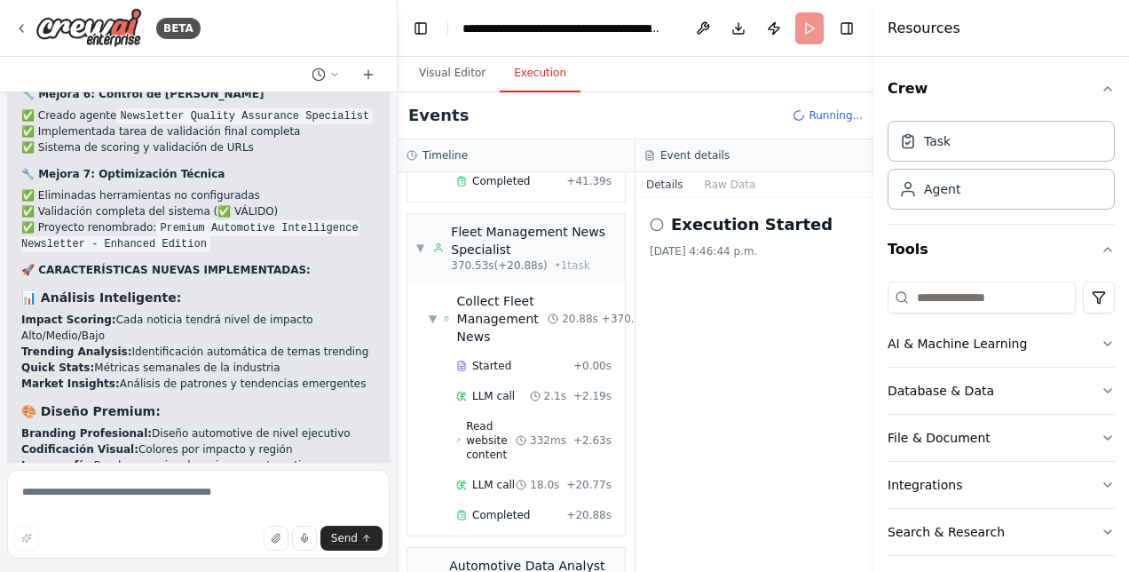
scroll to position [5135, 0]
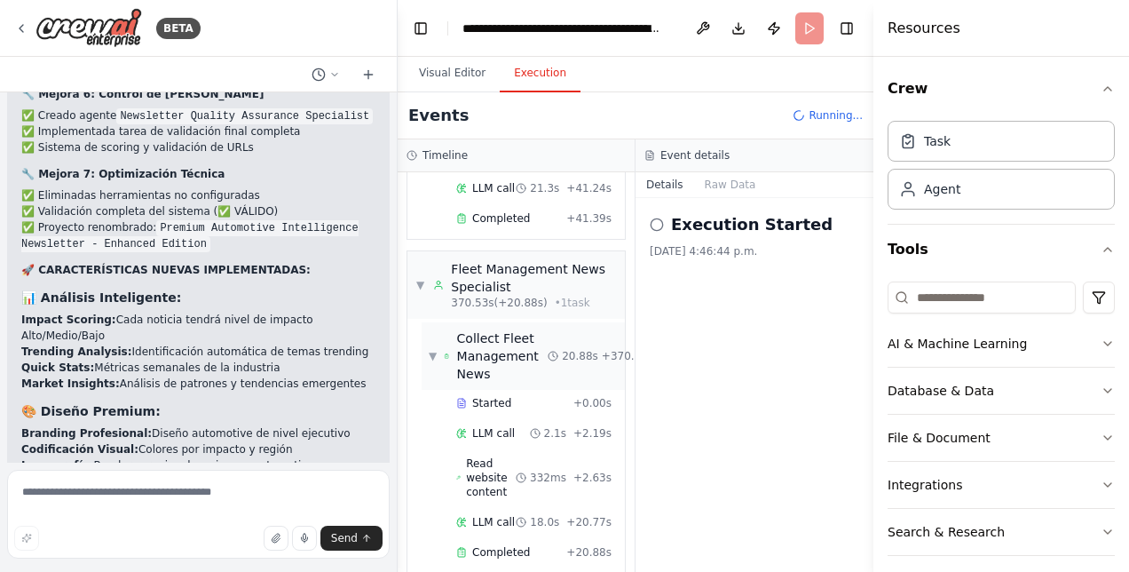
click at [424, 322] on div "▼ Collect Fleet Management News 20.88s + 370.53s" at bounding box center [523, 355] width 203 height 67
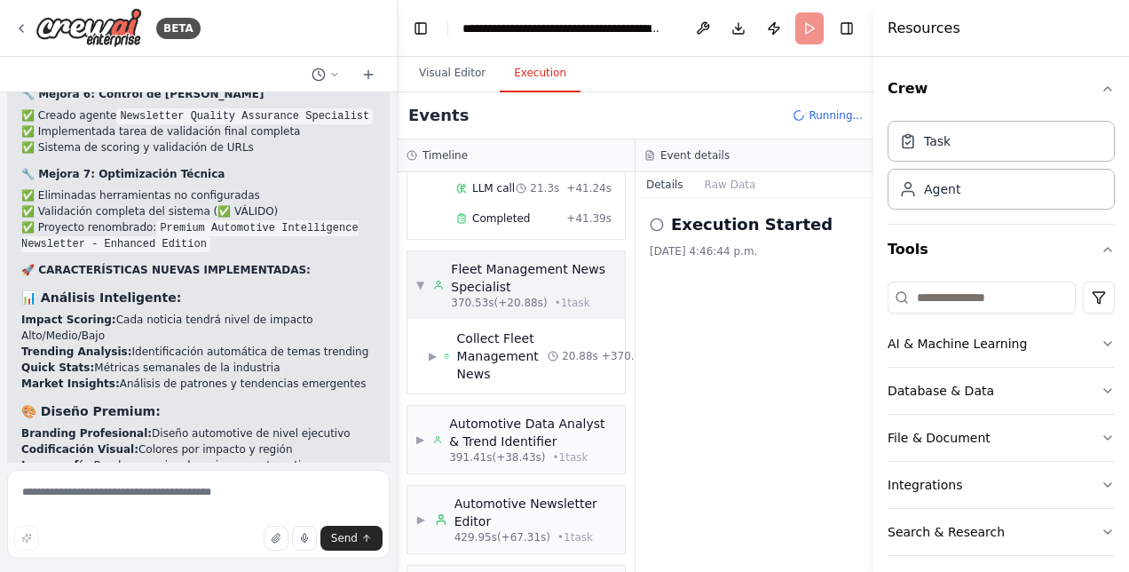
click at [418, 278] on span "▼" at bounding box center [420, 285] width 8 height 14
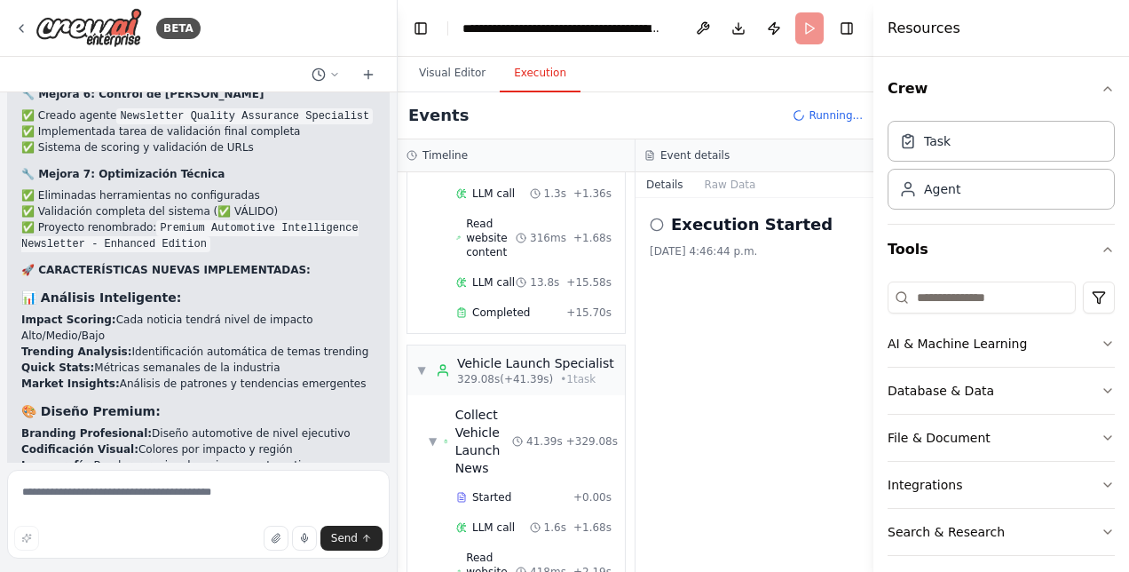
scroll to position [3997, 0]
click at [417, 363] on span "▼" at bounding box center [421, 370] width 11 height 14
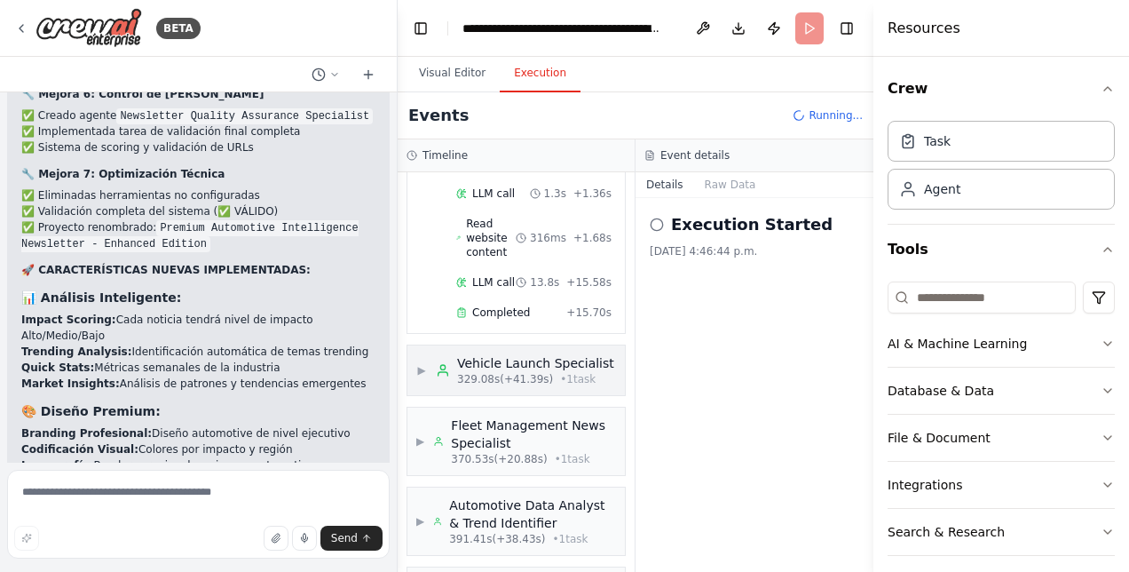
scroll to position [3819, 0]
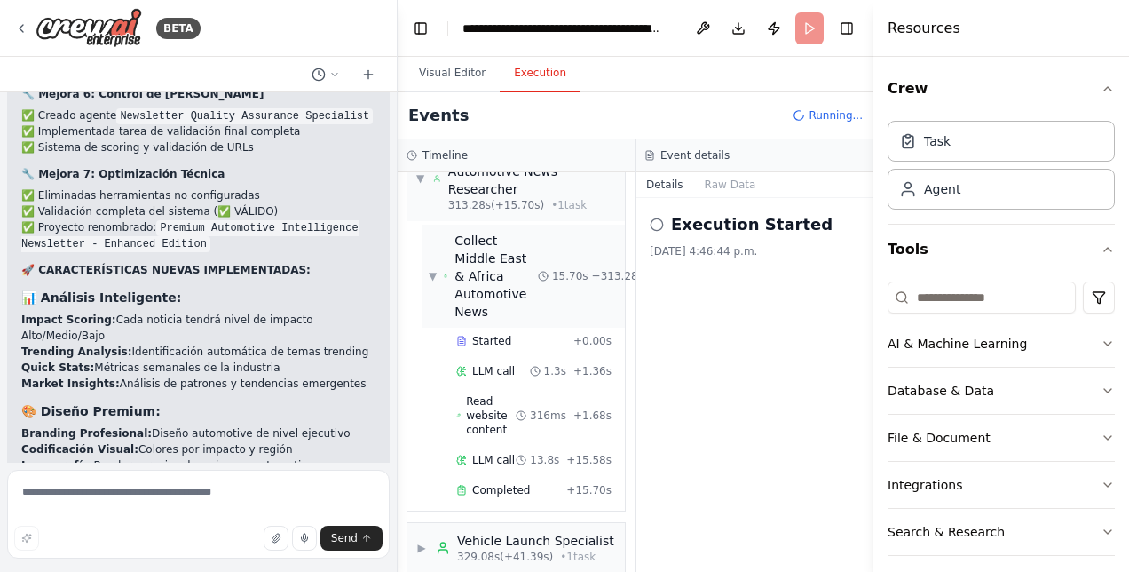
click at [437, 269] on span "▼" at bounding box center [433, 276] width 8 height 14
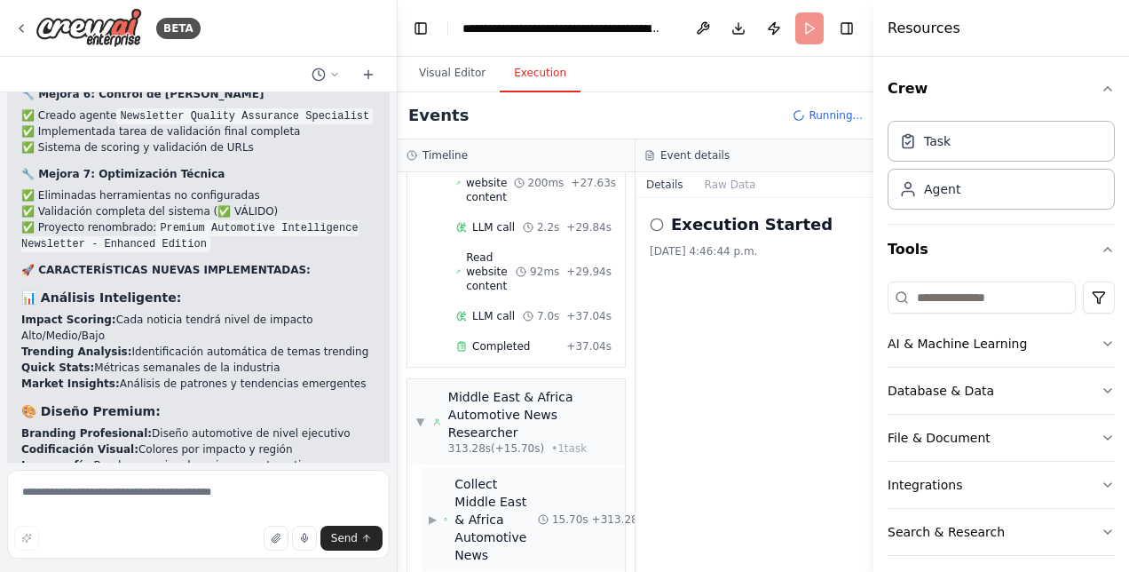
scroll to position [3553, 0]
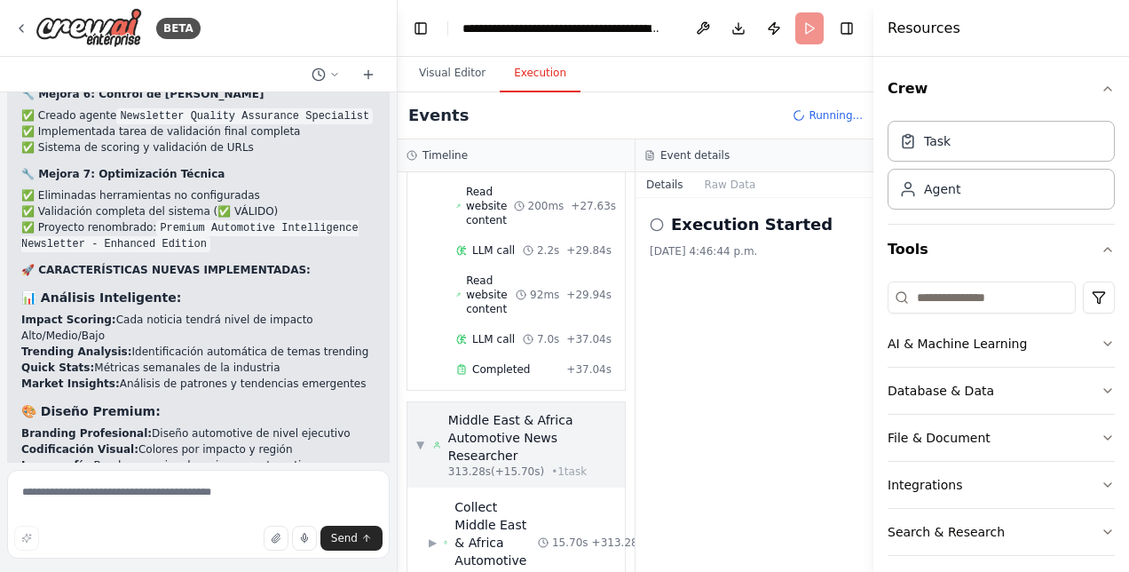
click at [421, 438] on span "▼" at bounding box center [420, 445] width 8 height 14
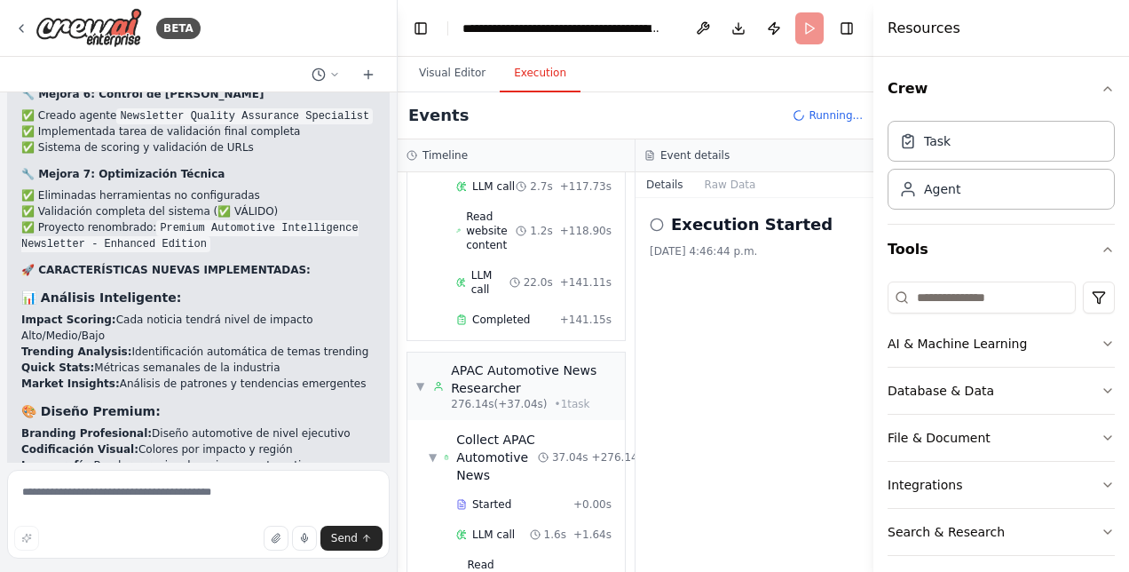
scroll to position [2488, 0]
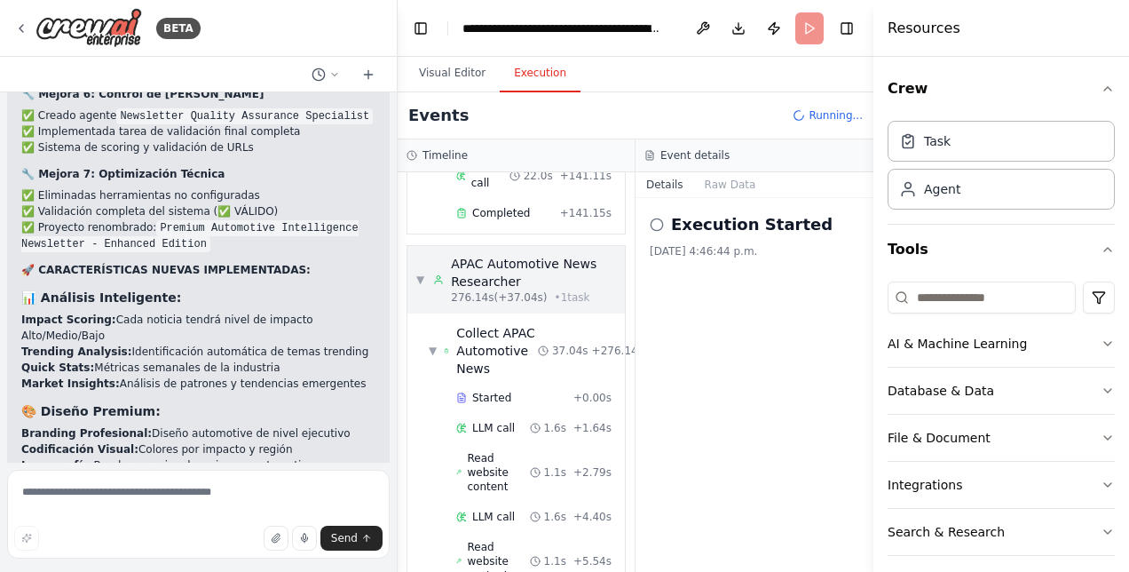
click at [419, 273] on span "▼" at bounding box center [420, 280] width 8 height 14
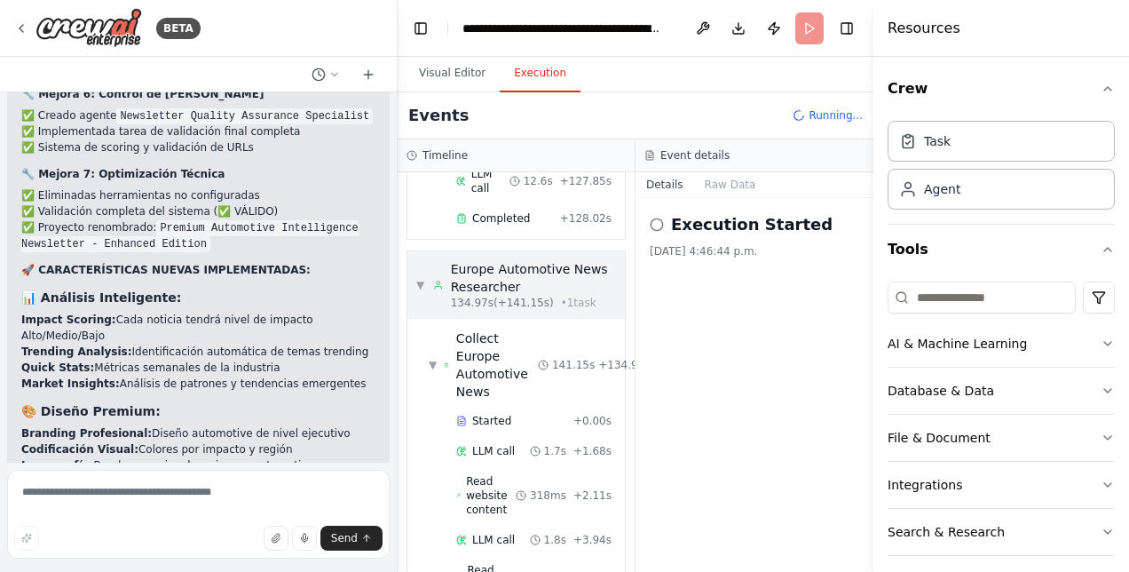
click at [428, 260] on div "▼ Europe Automotive News Researcher 134.97s (+141.15s) • 1 task" at bounding box center [516, 285] width 200 height 50
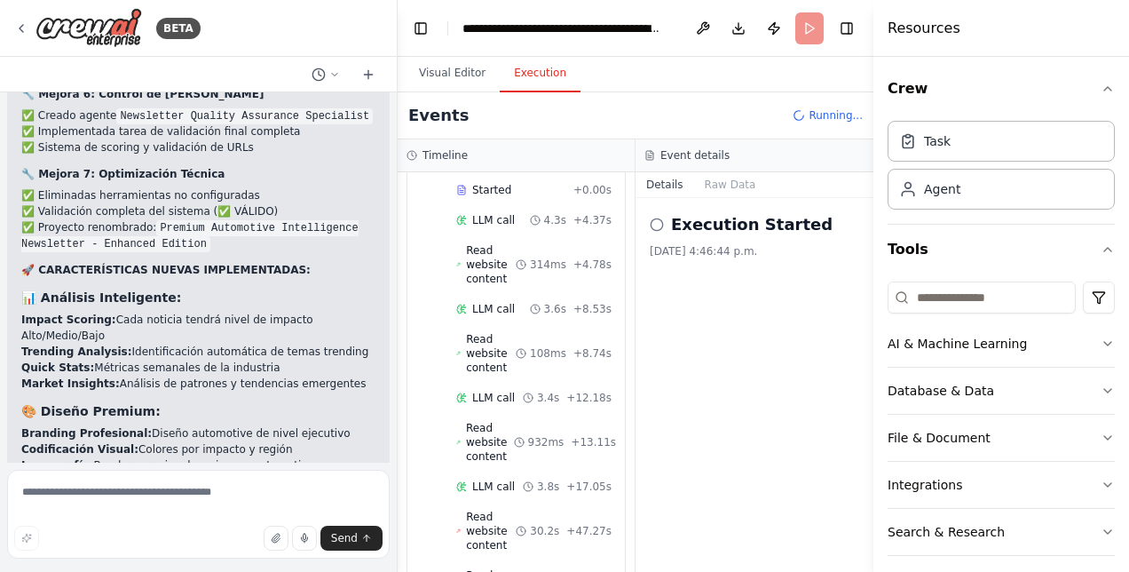
scroll to position [0, 0]
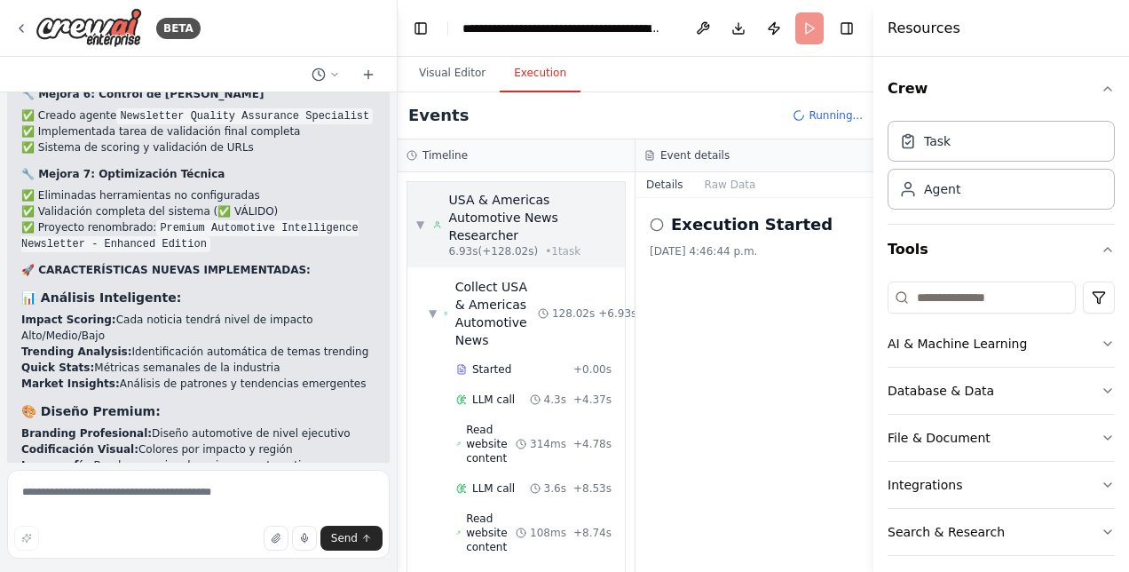
click at [426, 219] on div "▼ USA & Americas Automotive News Researcher 6.93s (+128.02s) • 1 task" at bounding box center [516, 224] width 200 height 67
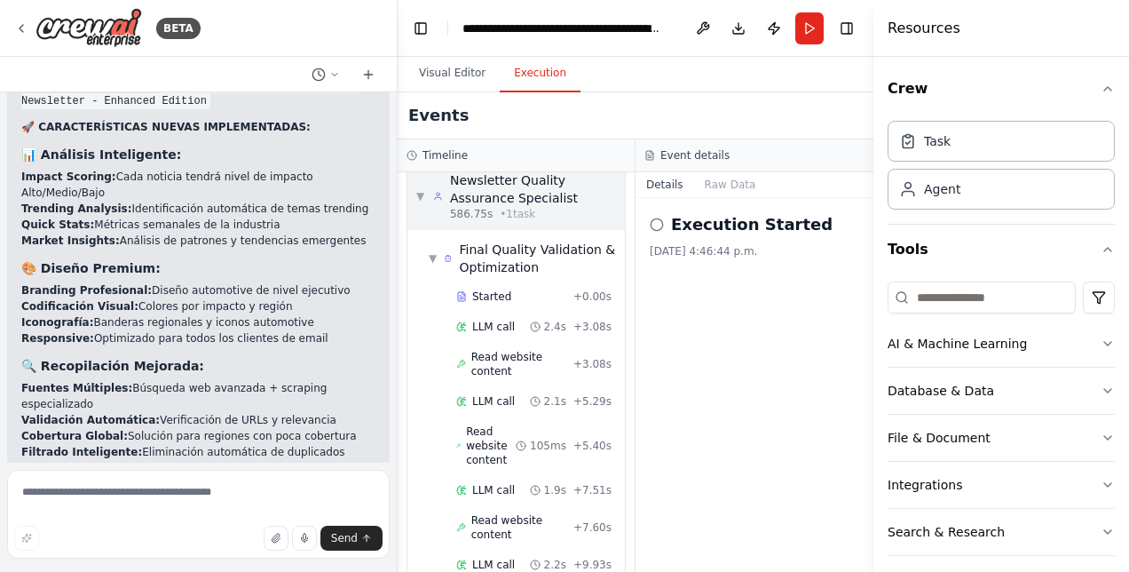
scroll to position [6616, 0]
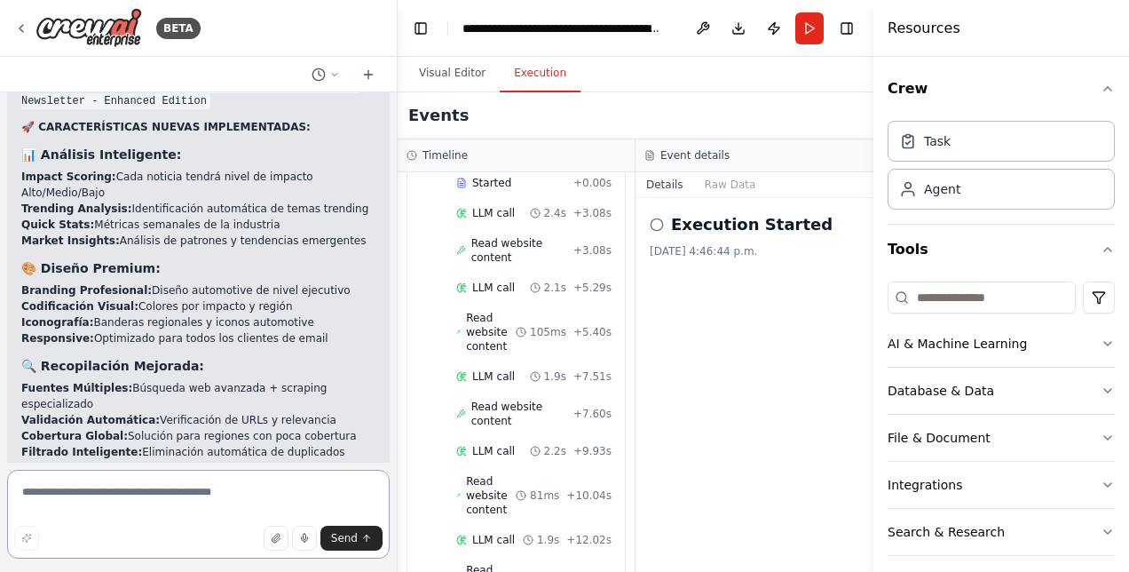
click at [216, 504] on textarea at bounding box center [198, 514] width 383 height 89
click at [431, 71] on button "Visual Editor" at bounding box center [452, 73] width 95 height 37
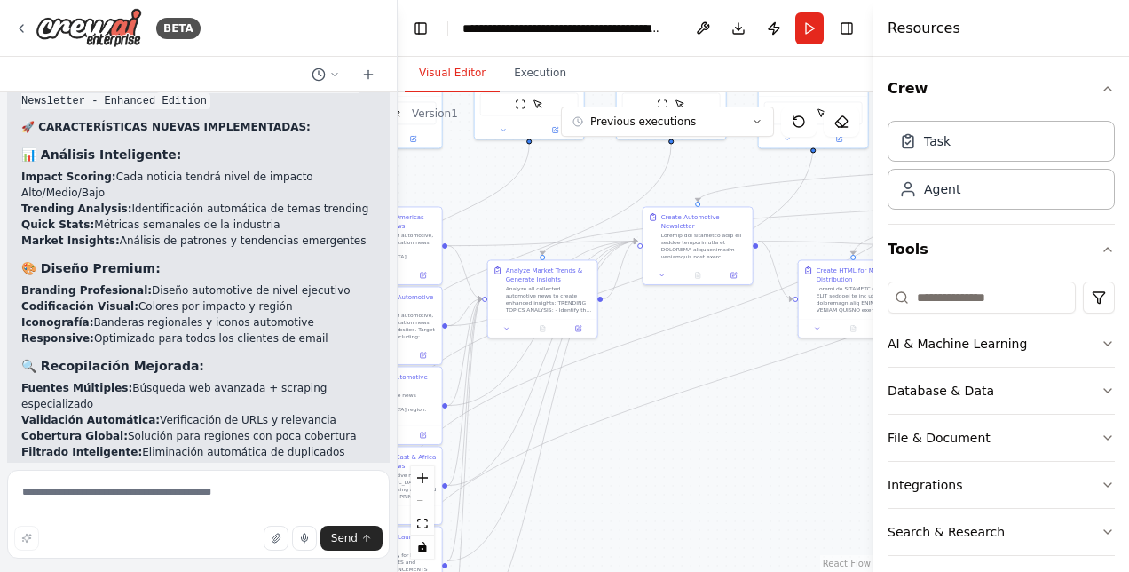
drag, startPoint x: 810, startPoint y: 463, endPoint x: 540, endPoint y: 199, distance: 377.9
click at [540, 199] on div ".deletable-edge-delete-btn { width: 20px; height: 20px; border: 0px solid #ffff…" at bounding box center [636, 331] width 476 height 479
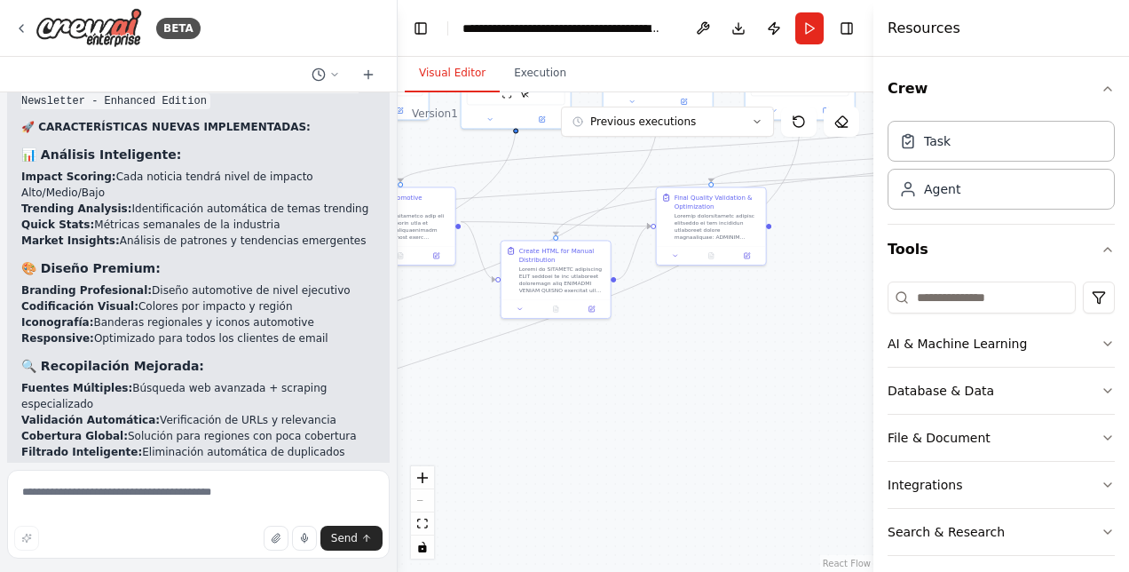
drag, startPoint x: 779, startPoint y: 455, endPoint x: 481, endPoint y: 435, distance: 298.1
click at [481, 435] on div ".deletable-edge-delete-btn { width: 20px; height: 20px; border: 0px solid #ffff…" at bounding box center [636, 331] width 476 height 479
drag, startPoint x: 199, startPoint y: 499, endPoint x: 202, endPoint y: 481, distance: 18.1
click at [199, 500] on textarea at bounding box center [198, 514] width 383 height 89
type textarea "**********"
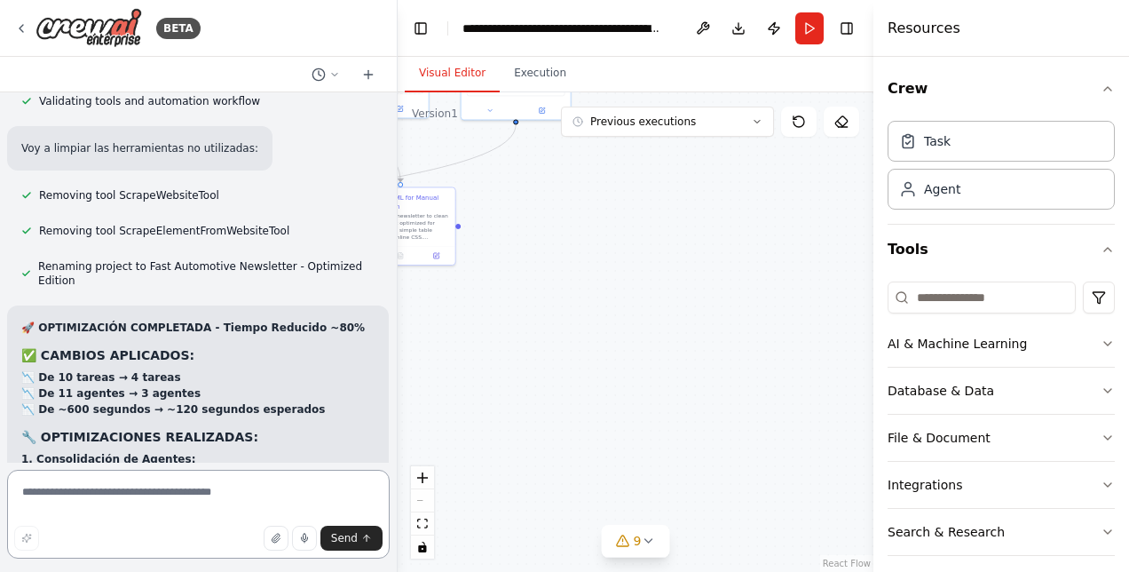
scroll to position [14848, 0]
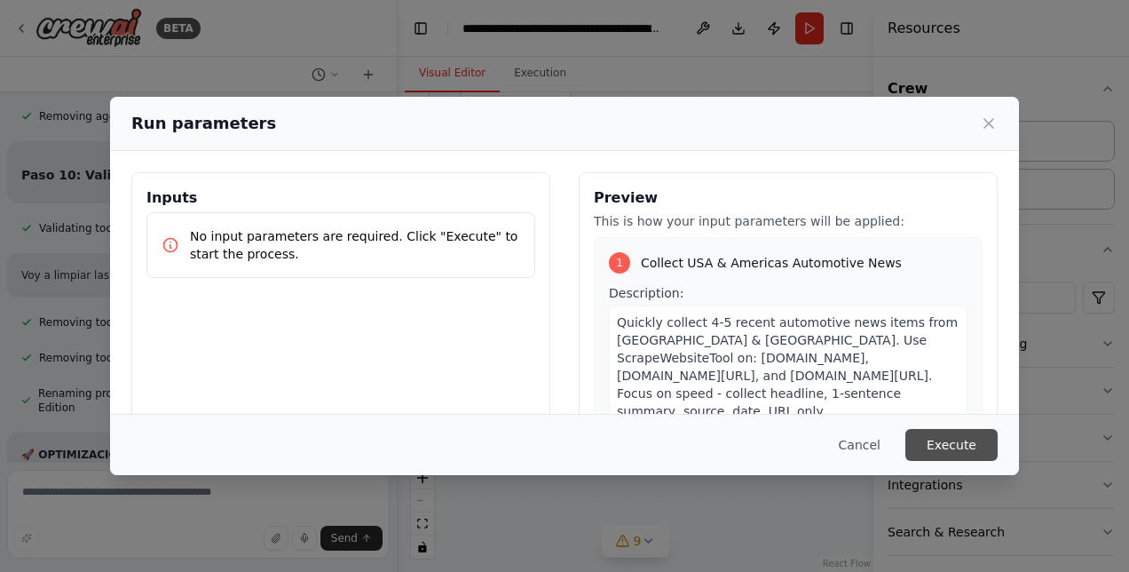
click at [960, 437] on button "Execute" at bounding box center [952, 445] width 92 height 32
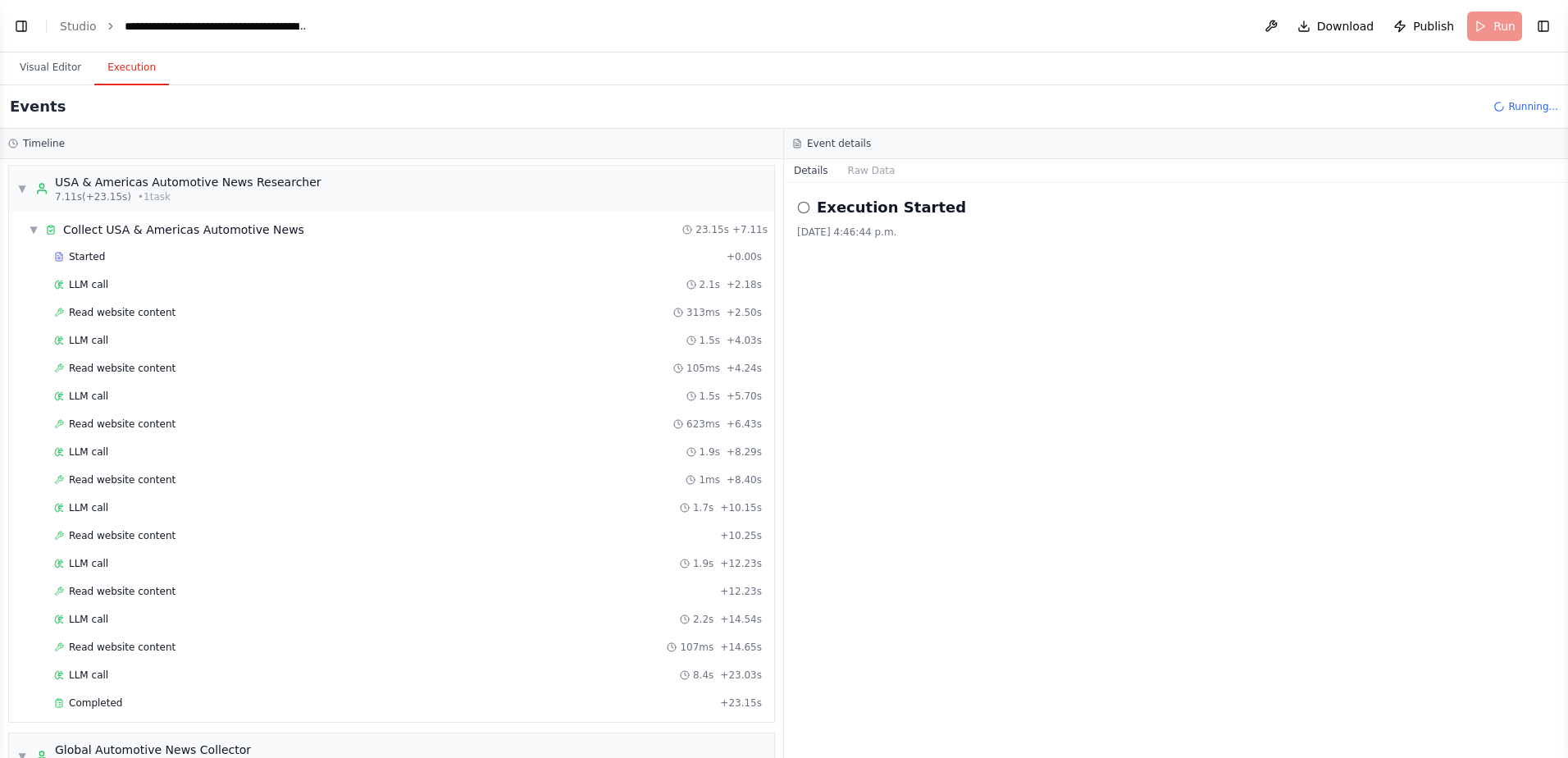
scroll to position [0, 0]
click at [33, 232] on span "▼" at bounding box center [33, 232] width 10 height 13
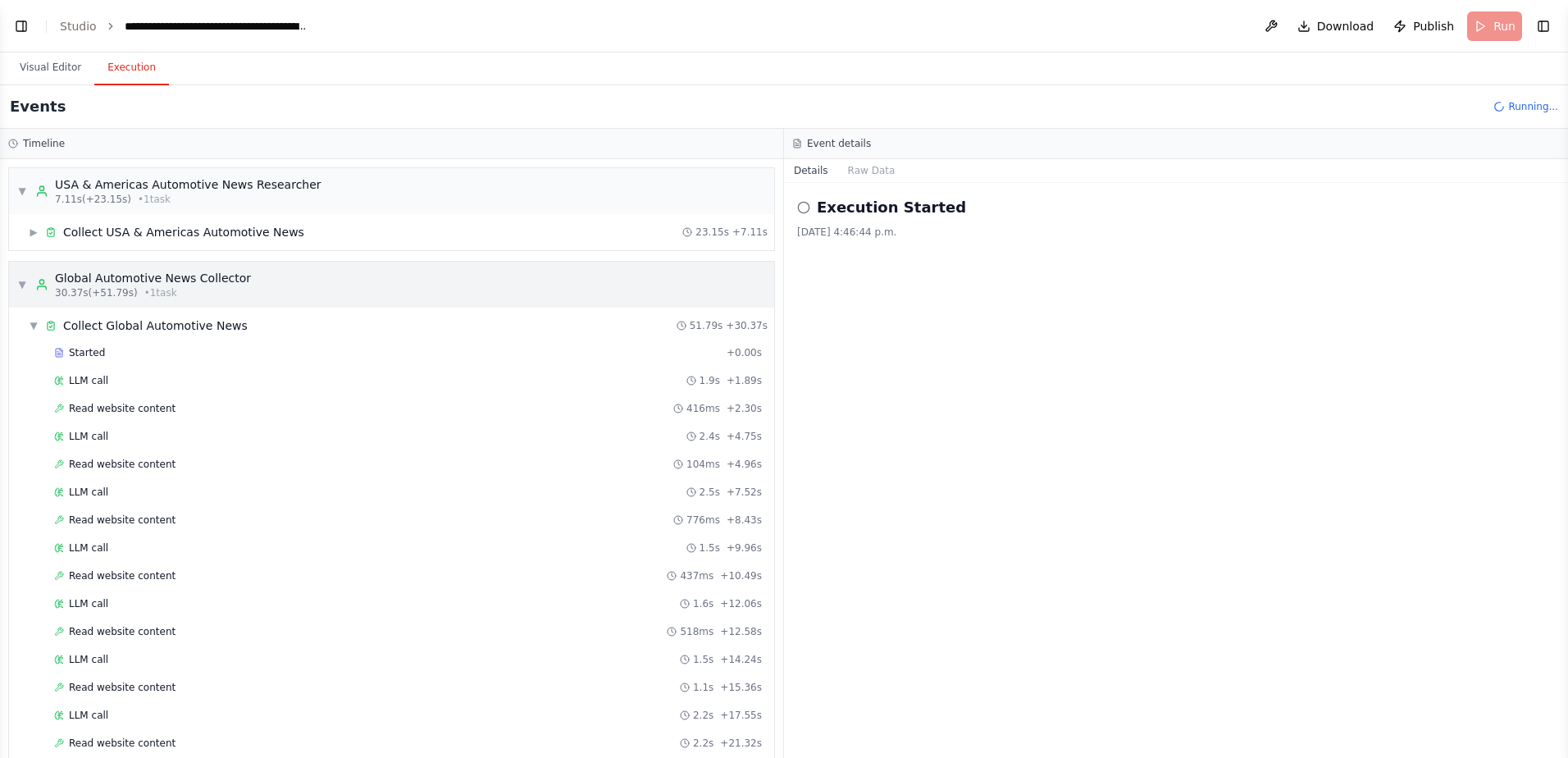
click at [25, 281] on span "▼" at bounding box center [22, 285] width 10 height 13
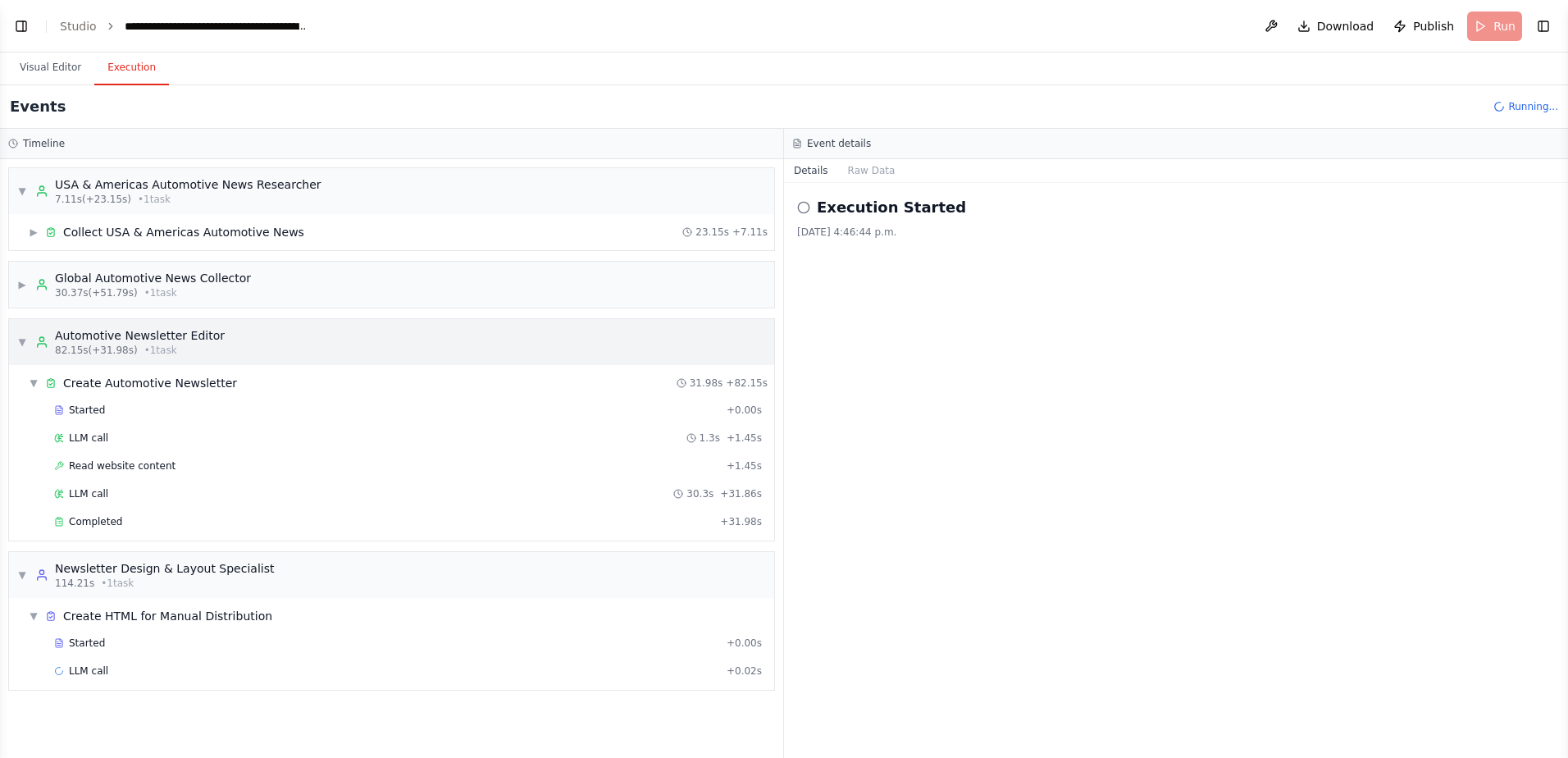
click at [21, 338] on span "▼" at bounding box center [22, 342] width 10 height 13
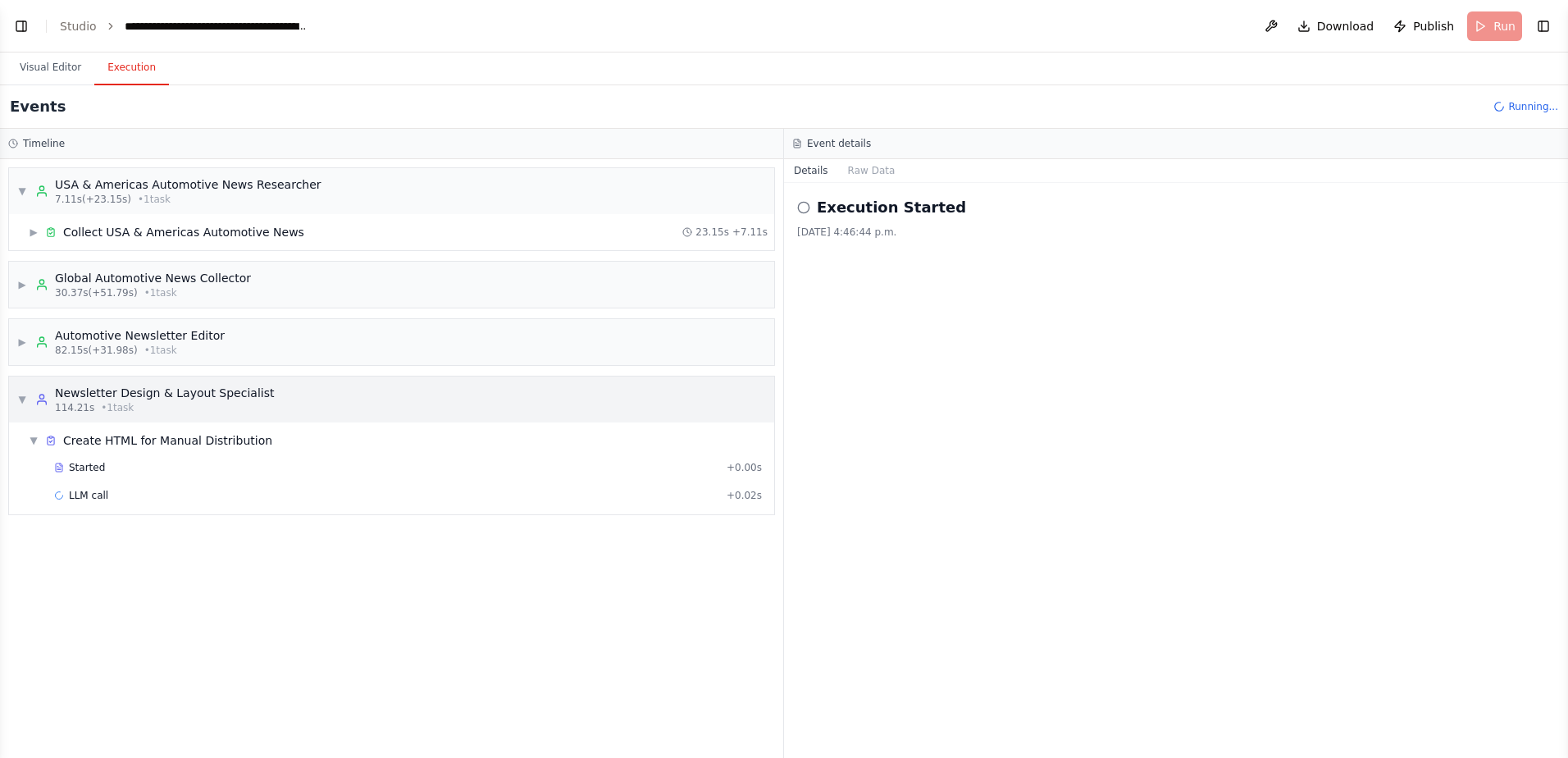
click at [24, 406] on span "▼" at bounding box center [22, 399] width 10 height 13
click at [24, 406] on span "▶" at bounding box center [22, 399] width 10 height 13
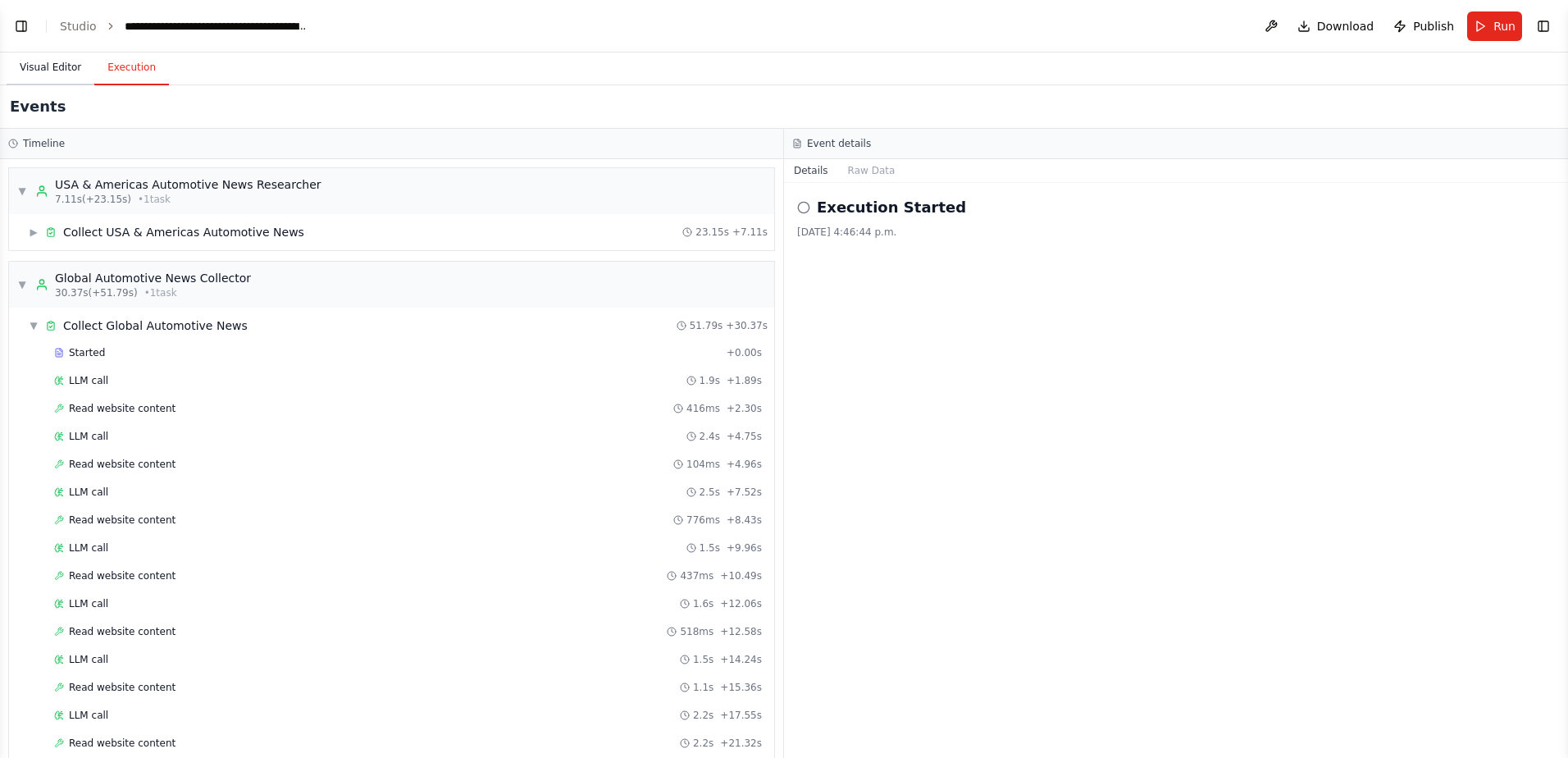
click at [79, 69] on button "Visual Editor" at bounding box center [50, 67] width 88 height 34
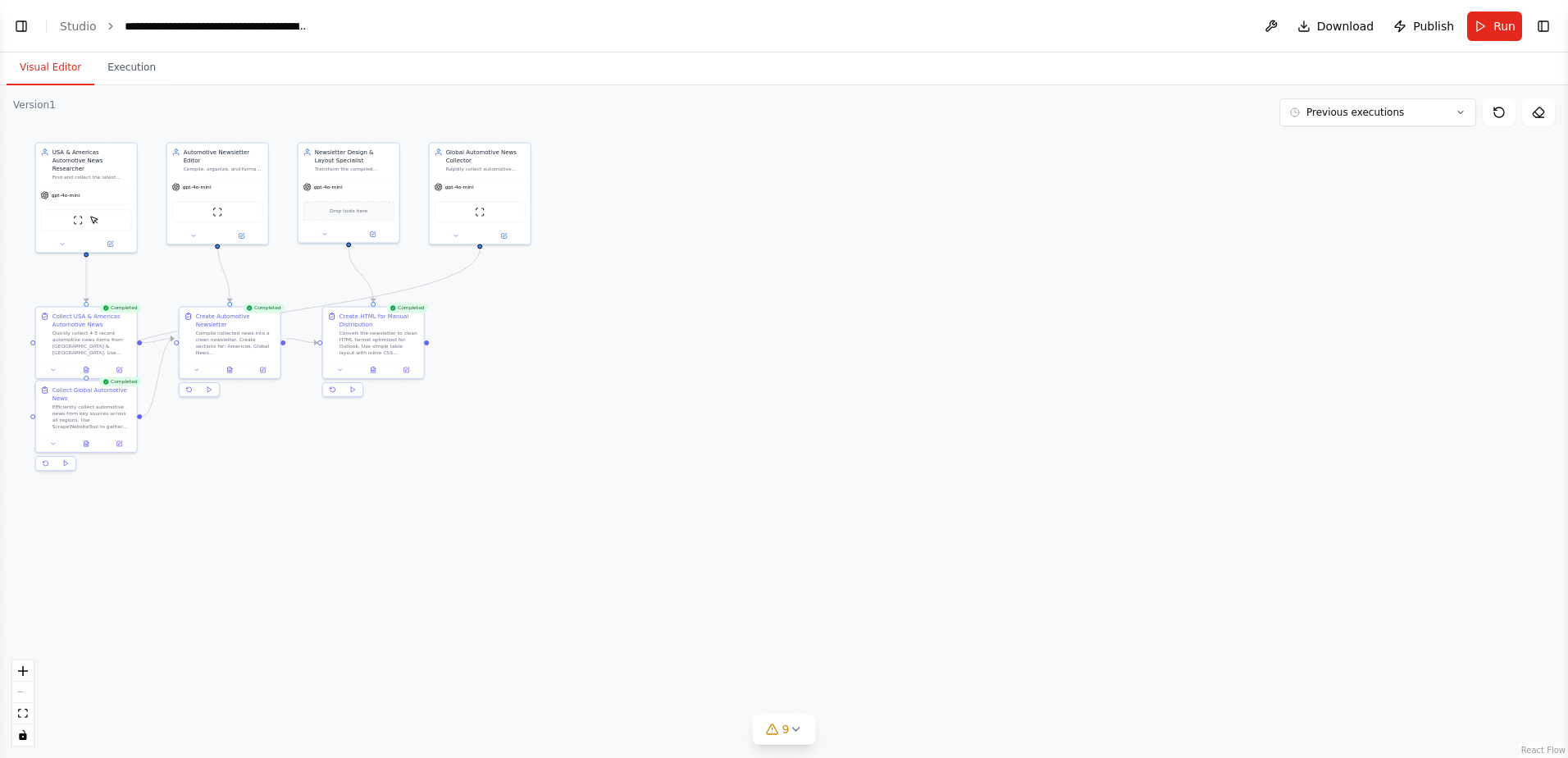
drag, startPoint x: 304, startPoint y: 240, endPoint x: 675, endPoint y: 374, distance: 394.5
click at [675, 374] on div ".deletable-edge-delete-btn { width: 20px; height: 20px; border: 0px solid #ffff…" at bounding box center [784, 422] width 1568 height 673
click at [378, 372] on button at bounding box center [372, 368] width 34 height 10
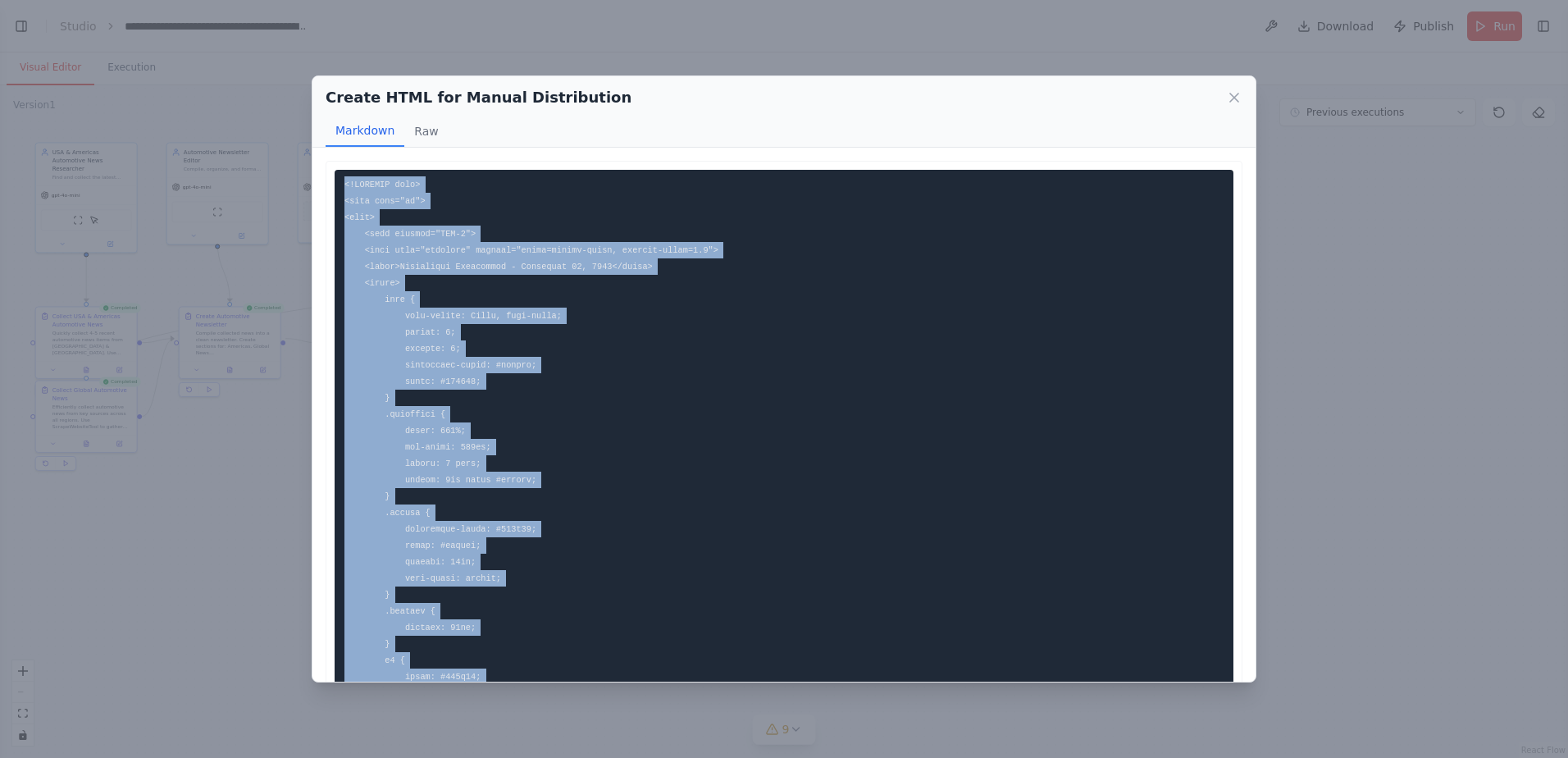
drag, startPoint x: 382, startPoint y: 631, endPoint x: 341, endPoint y: 187, distance: 445.9
copy code "<!DOCTYPE html> <html lang="en"> <head> <meta charset="UTF-8"> <meta name="view…"
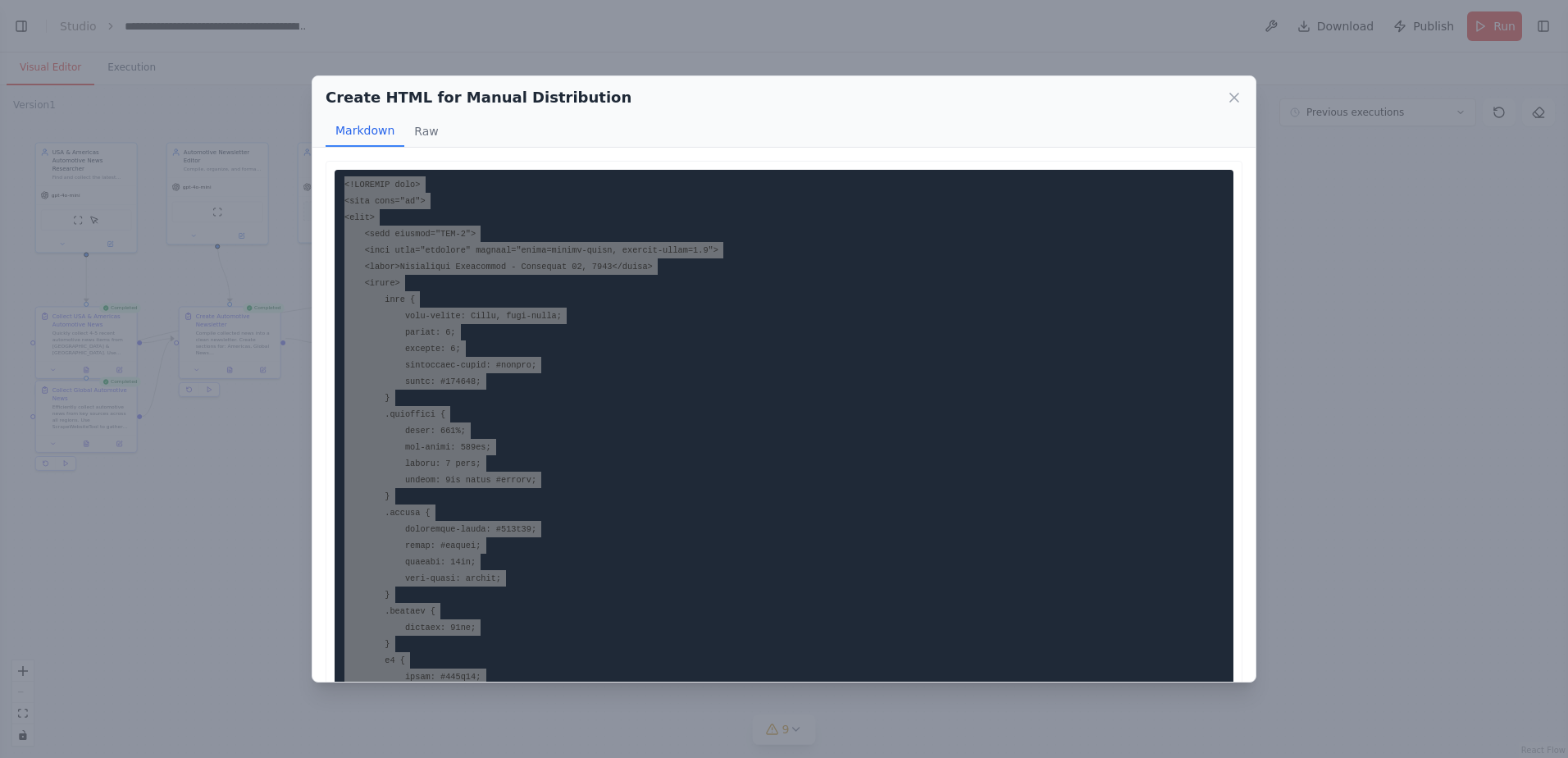
scroll to position [13497, 0]
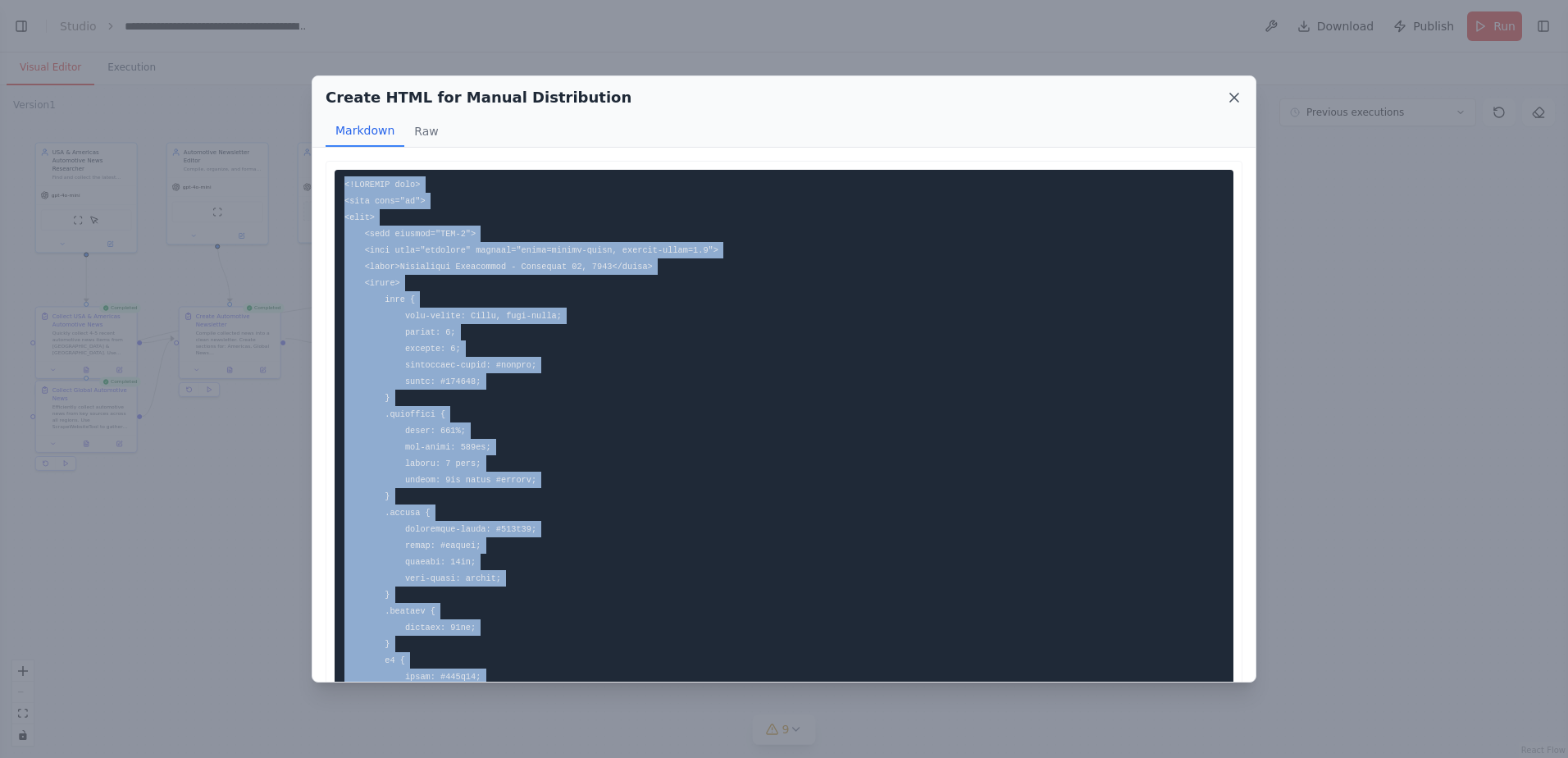
click at [1042, 91] on icon at bounding box center [1234, 98] width 17 height 17
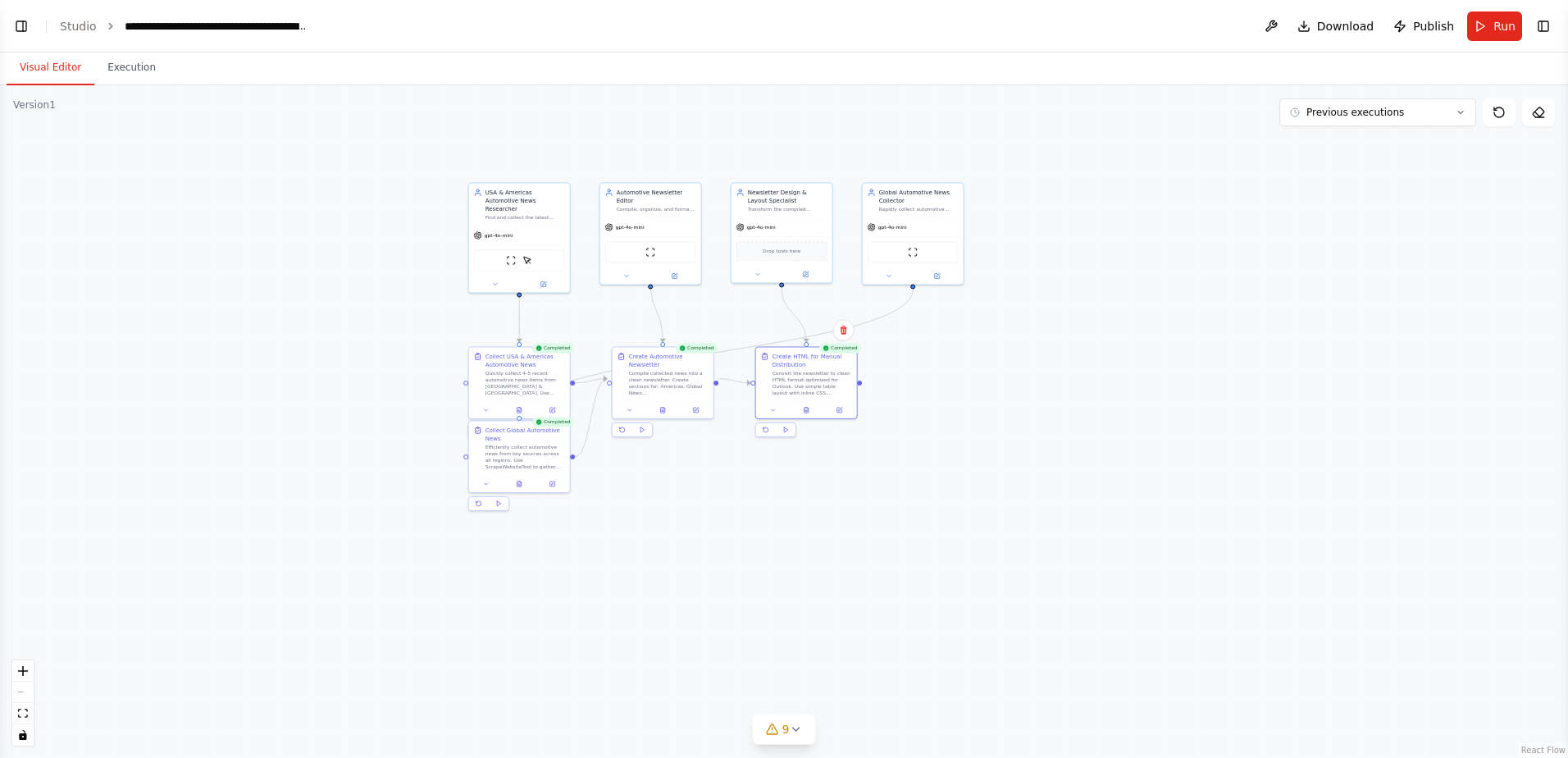
drag, startPoint x: 286, startPoint y: 552, endPoint x: 735, endPoint y: 647, distance: 458.9
click at [723, 528] on div ".deletable-edge-delete-btn { width: 20px; height: 20px; border: 0px solid #ffff…" at bounding box center [784, 422] width 1568 height 673
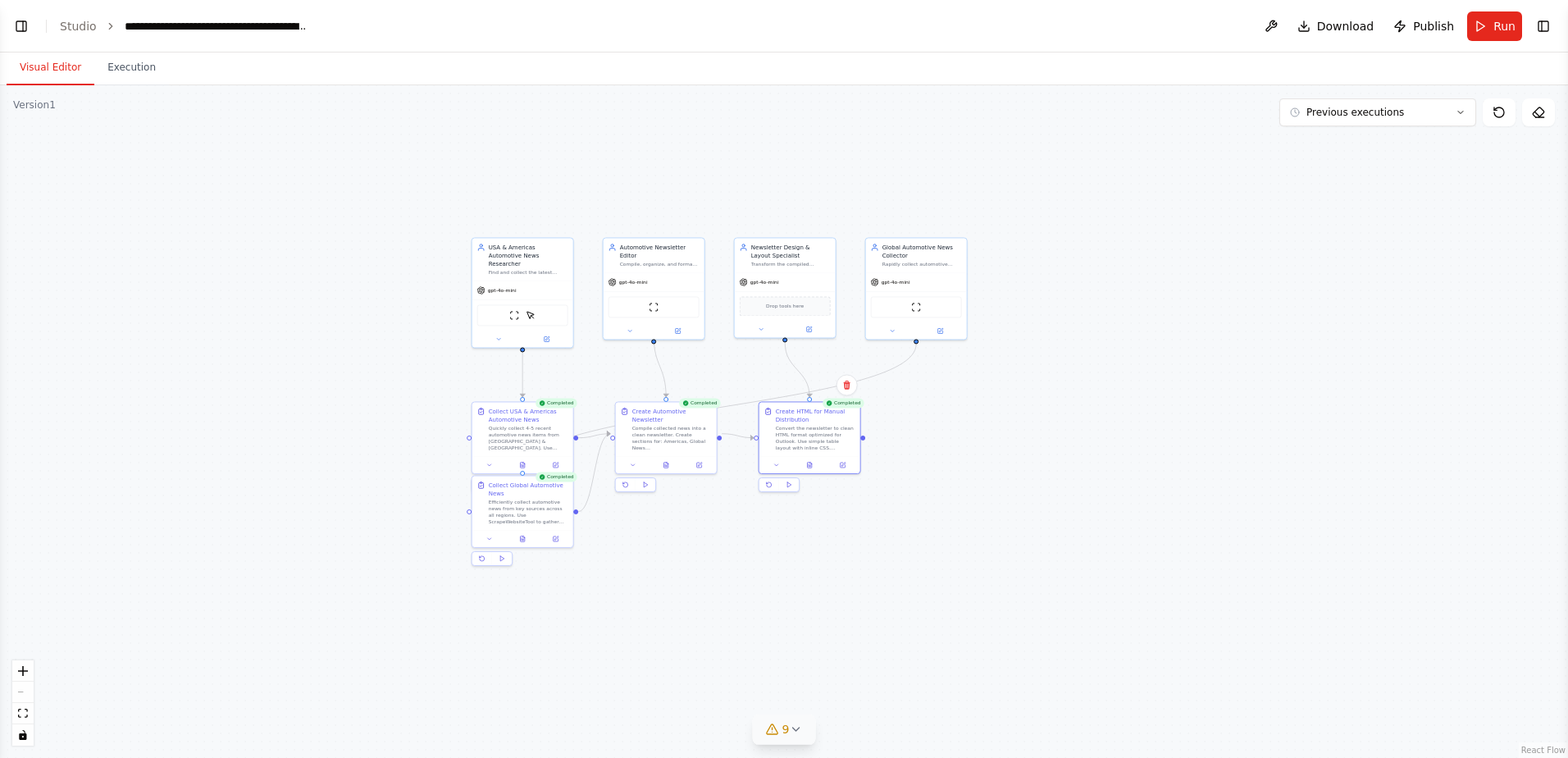
click at [783, 528] on span "9" at bounding box center [786, 729] width 7 height 17
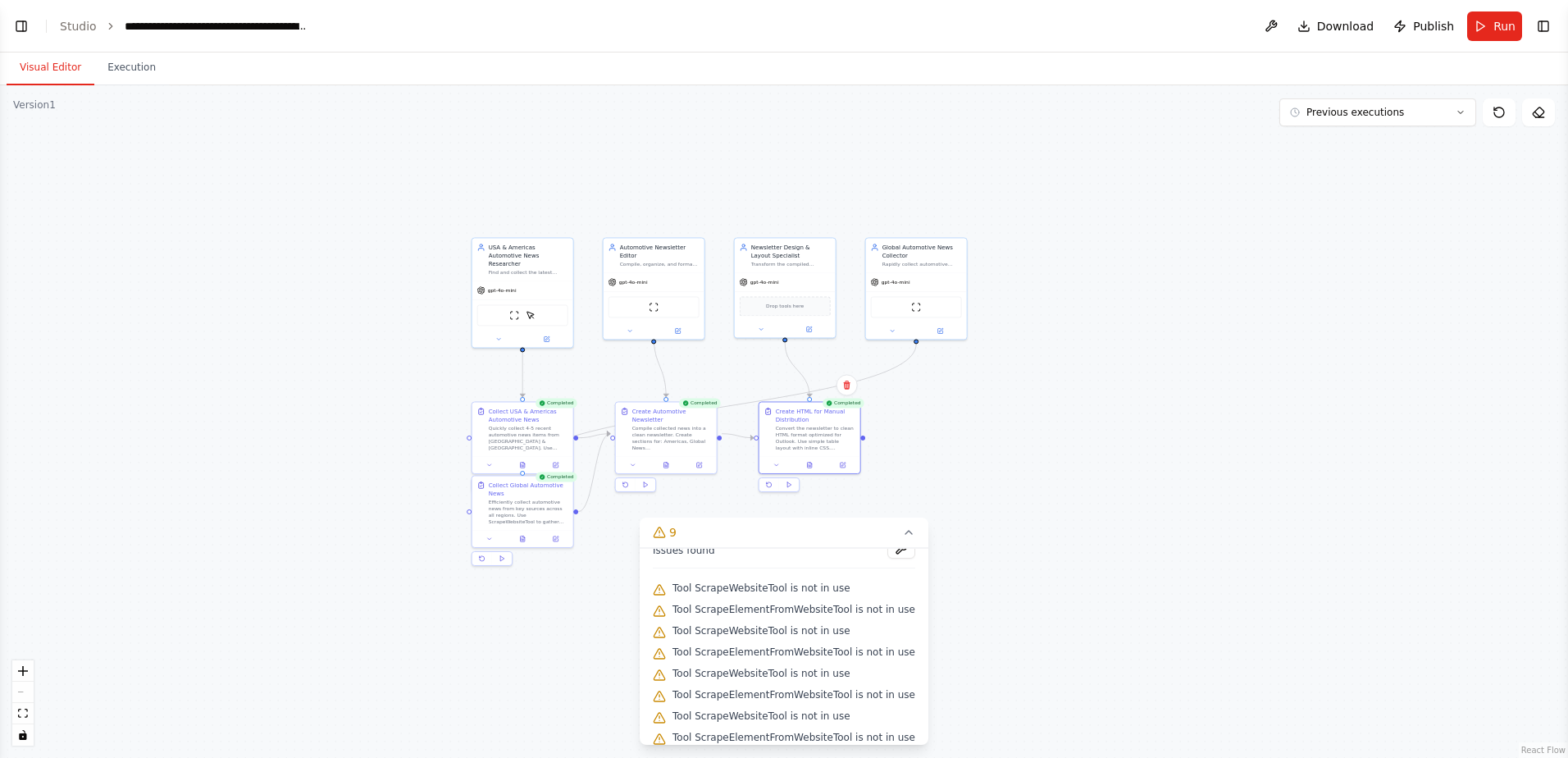
scroll to position [0, 0]
click at [354, 528] on div ".deletable-edge-delete-btn { width: 20px; height: 20px; border: 0px solid #ffff…" at bounding box center [784, 422] width 1568 height 673
click at [74, 27] on link "Studio" at bounding box center [79, 26] width 37 height 13
click at [12, 33] on button "Toggle Left Sidebar" at bounding box center [21, 26] width 23 height 23
